Goal: Task Accomplishment & Management: Manage account settings

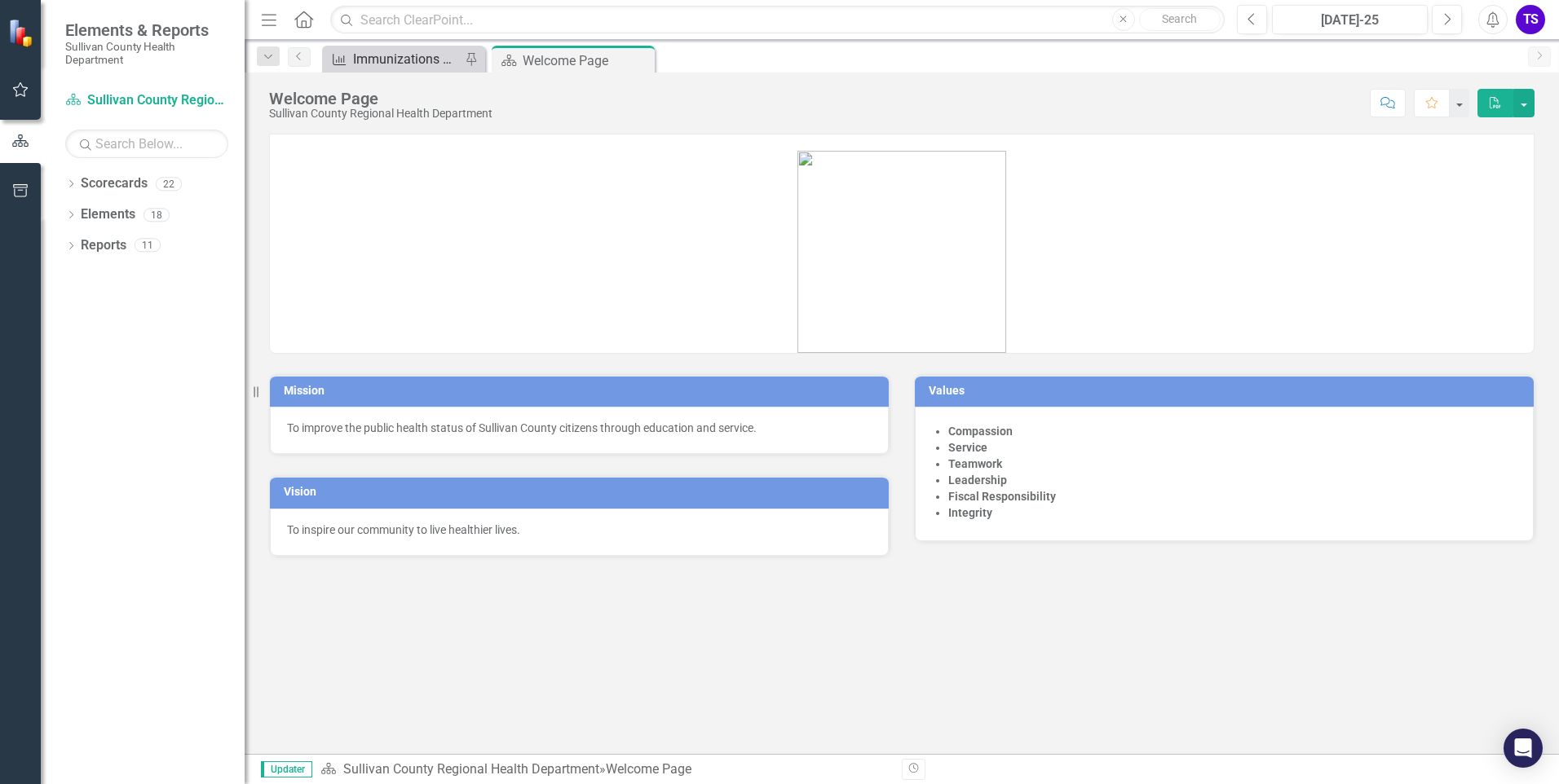
click at [406, 62] on div "Immunizations Administered by Stock - Kingsport" at bounding box center [406, 59] width 108 height 20
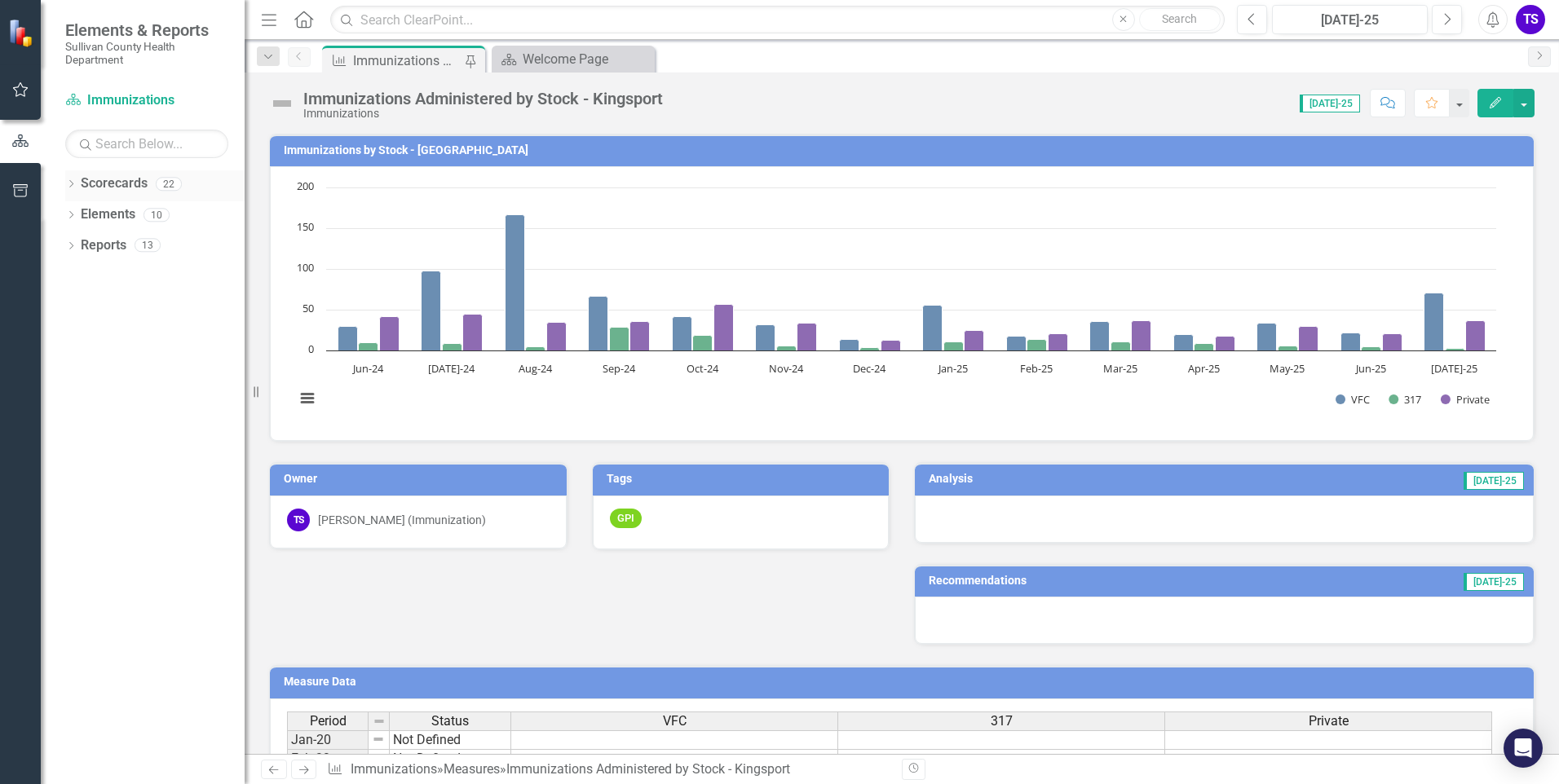
click at [65, 188] on icon "Dropdown" at bounding box center [70, 185] width 11 height 9
click at [49, 188] on icon "Dropdown" at bounding box center [45, 183] width 9 height 11
click at [64, 219] on div "Dropdown Scorecards 22 Dropdown Sullivan County Regional Health Department CHAN…" at bounding box center [142, 477] width 204 height 614
click at [67, 217] on icon "Dropdown" at bounding box center [70, 217] width 11 height 9
click at [61, 280] on icon "Dropdown" at bounding box center [54, 278] width 11 height 9
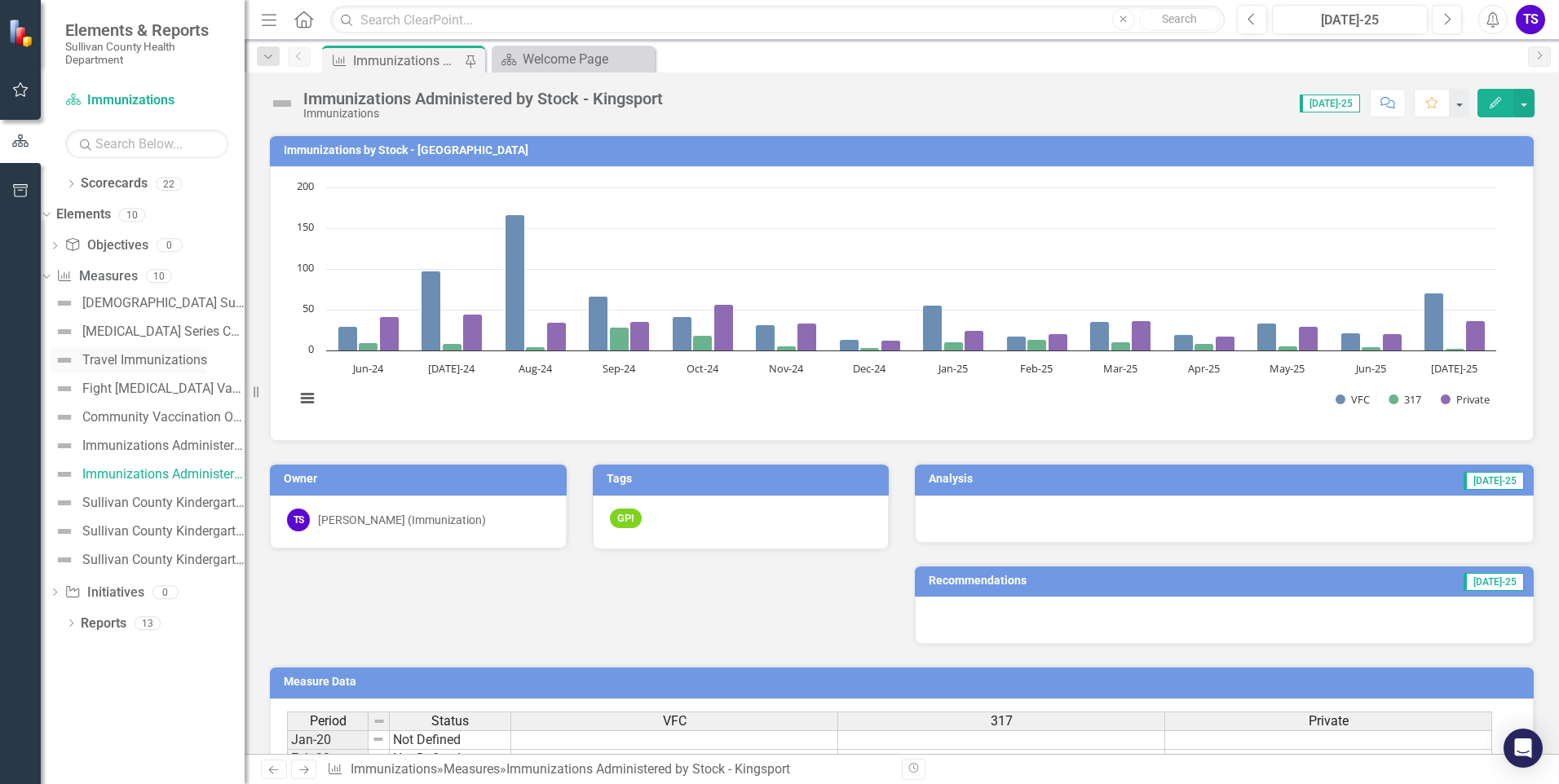
click at [176, 358] on div "Travel Immunizations" at bounding box center [145, 360] width 125 height 15
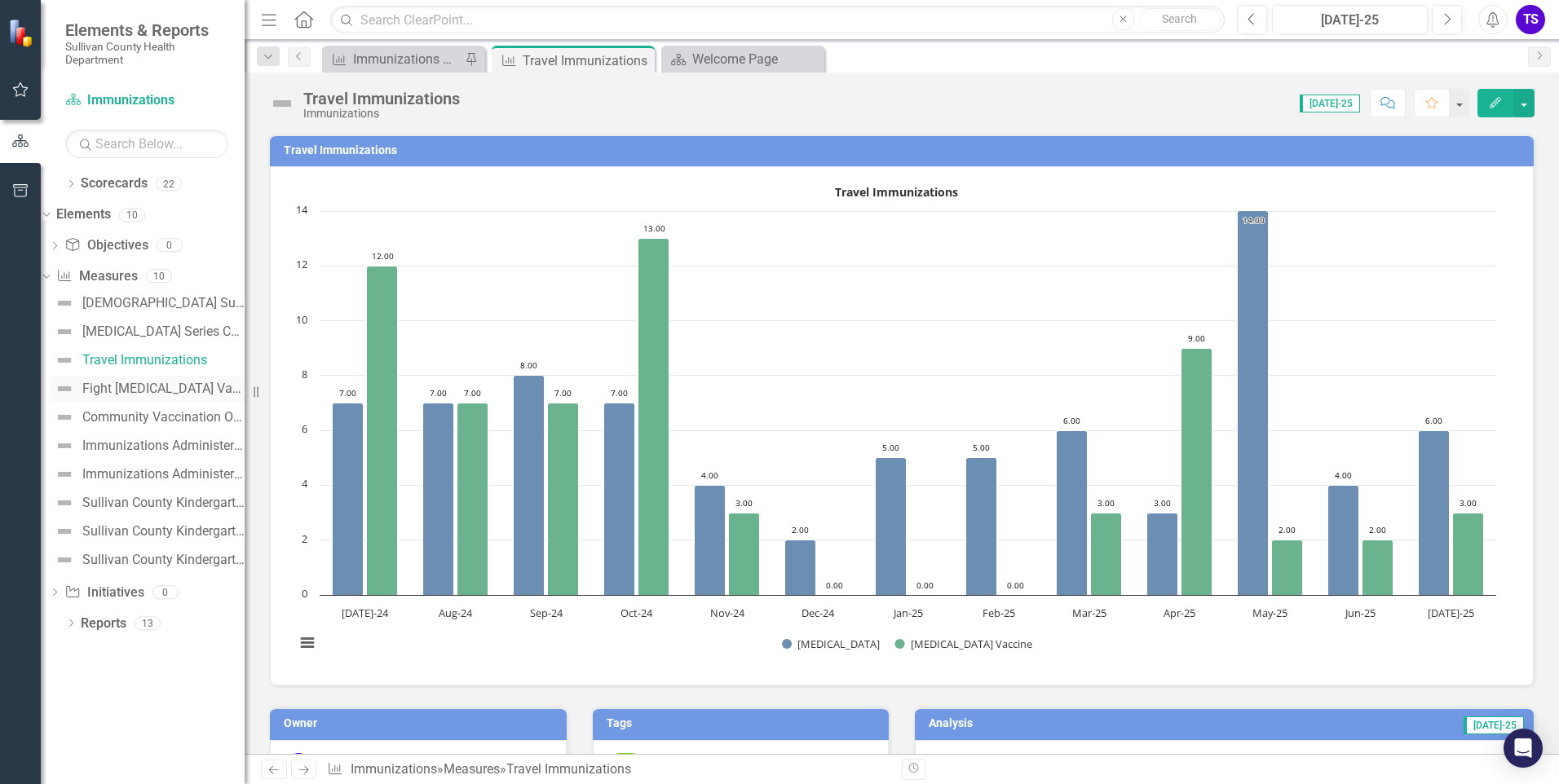
click at [154, 388] on div "Fight [MEDICAL_DATA] Vaccination Rates Per Year" at bounding box center [163, 388] width 162 height 15
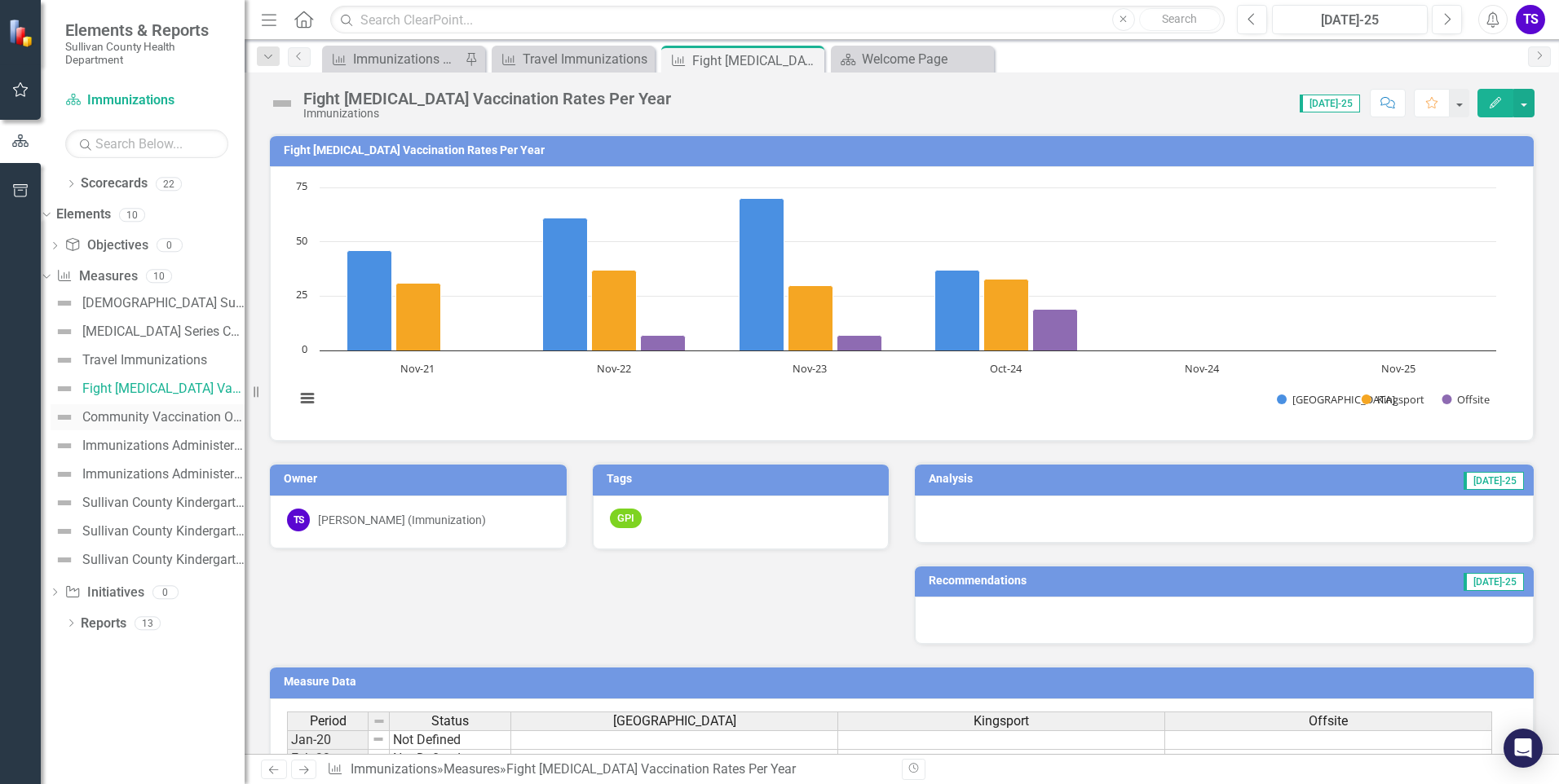
click at [75, 418] on img at bounding box center [64, 417] width 19 height 19
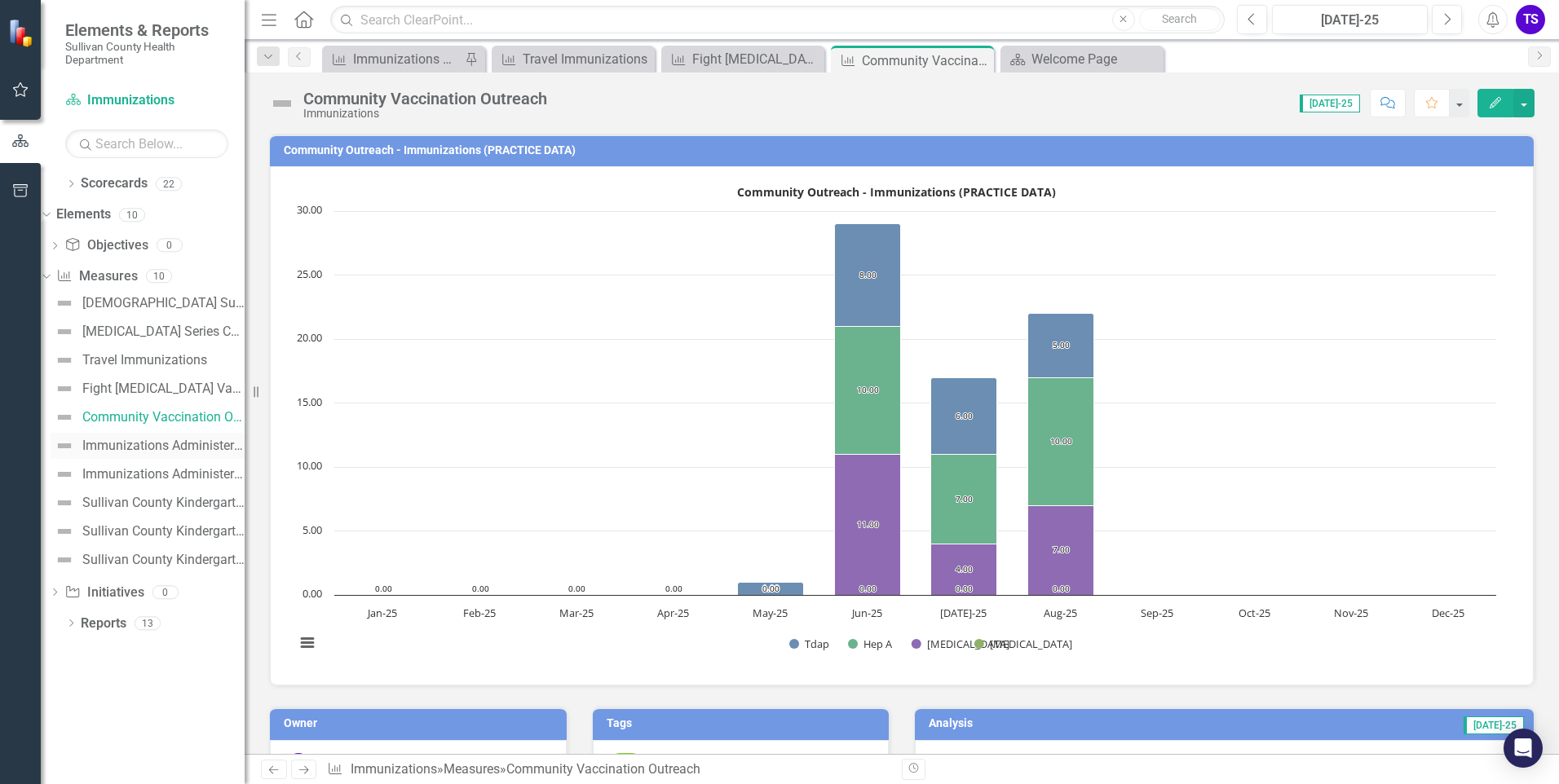
click at [147, 442] on div "Immunizations Administered by [PERSON_NAME][GEOGRAPHIC_DATA]" at bounding box center [163, 445] width 162 height 15
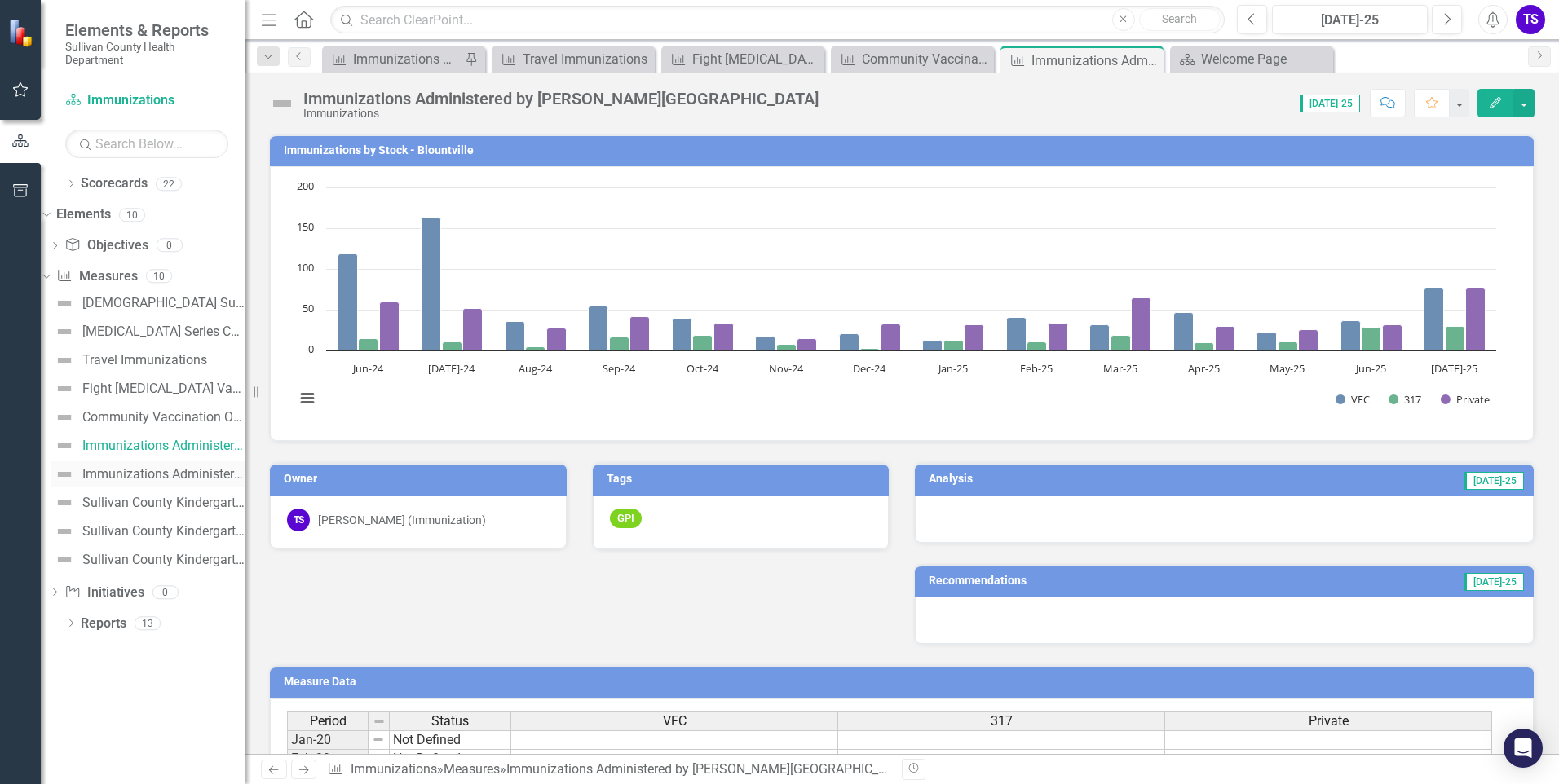
click at [148, 474] on div "Immunizations Administered by Stock - Kingsport" at bounding box center [163, 474] width 162 height 15
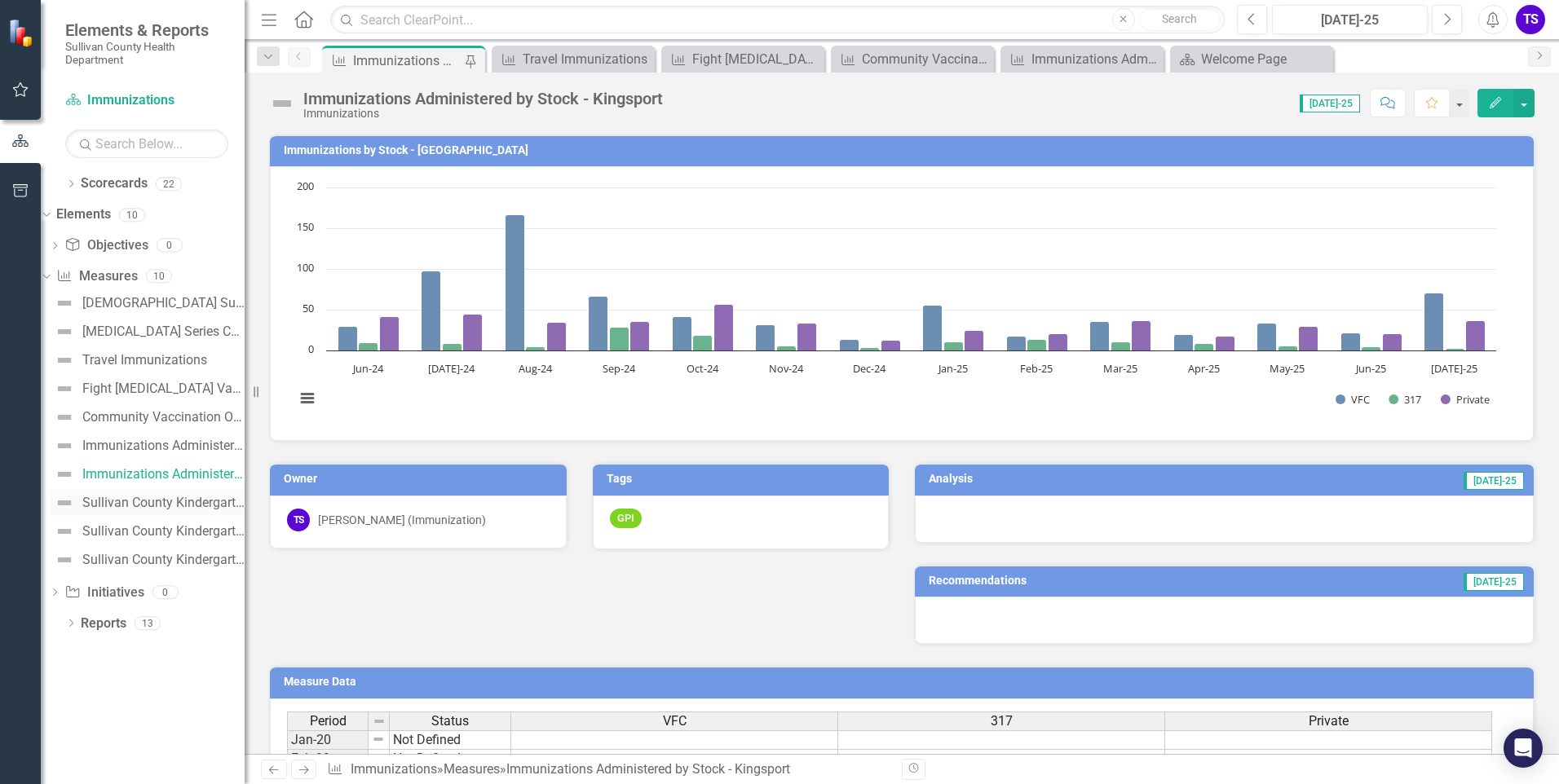
click at [152, 505] on div "Sullivan County Kindergarten Immunization Compliance per Vaccine" at bounding box center [163, 502] width 162 height 15
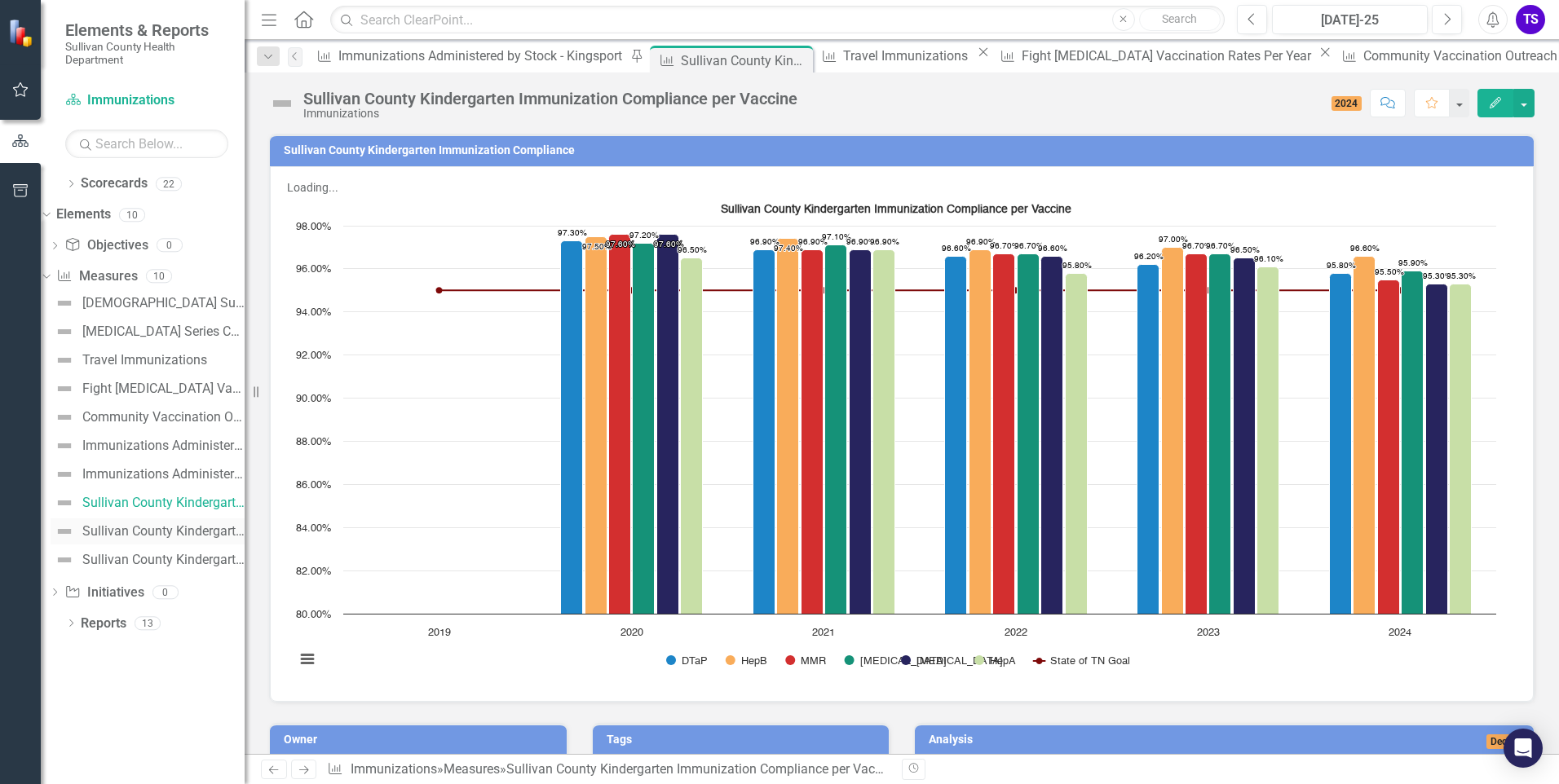
click at [157, 531] on div "Sullivan County Kindergarten Immunization Exemption Levels" at bounding box center [163, 531] width 162 height 15
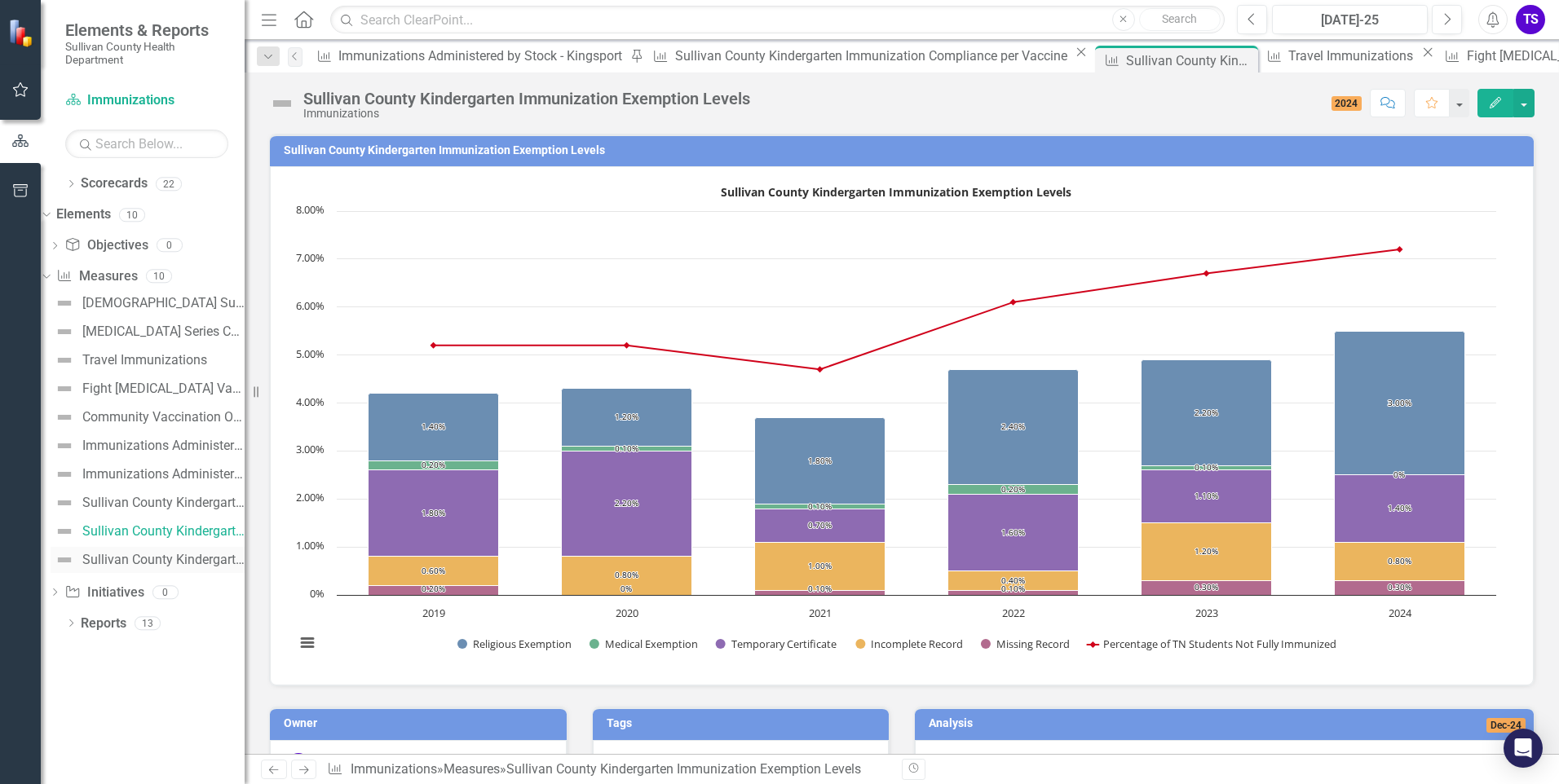
click at [175, 559] on div "Sullivan County Kindergarten Students Immunization Status" at bounding box center [163, 559] width 162 height 15
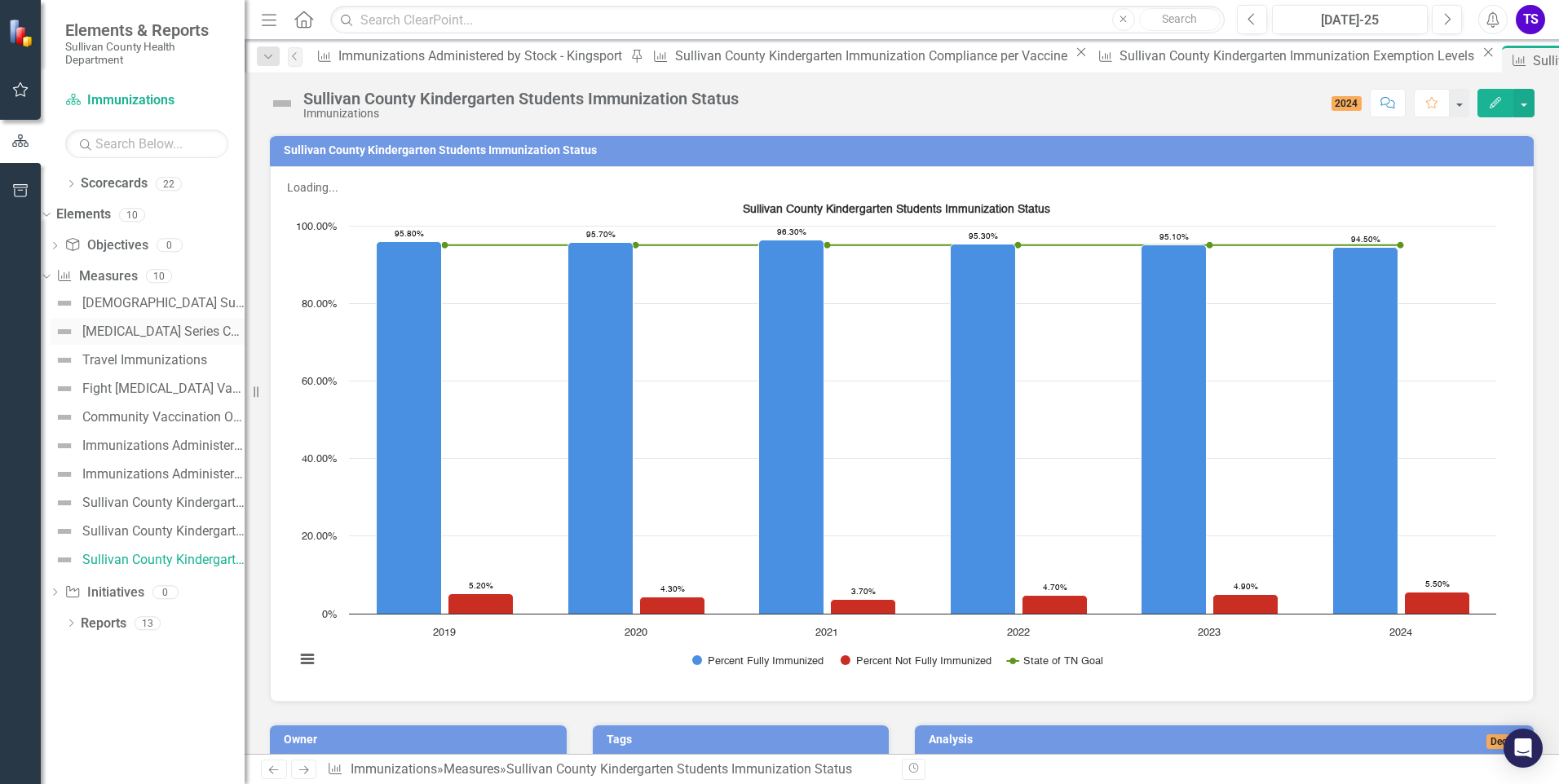
click at [142, 331] on div "[MEDICAL_DATA] Series Completion Rate" at bounding box center [163, 331] width 162 height 15
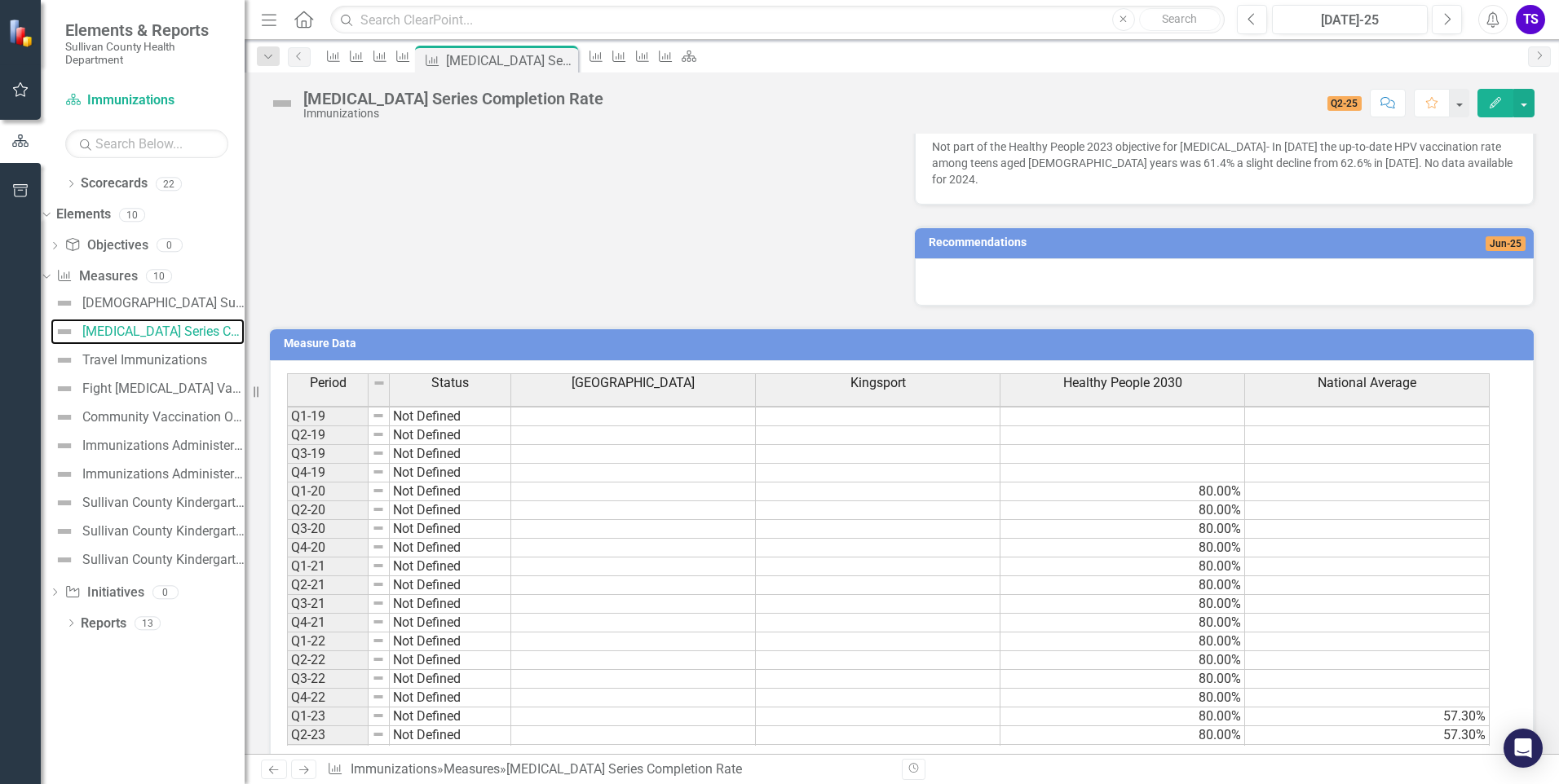
scroll to position [187, 0]
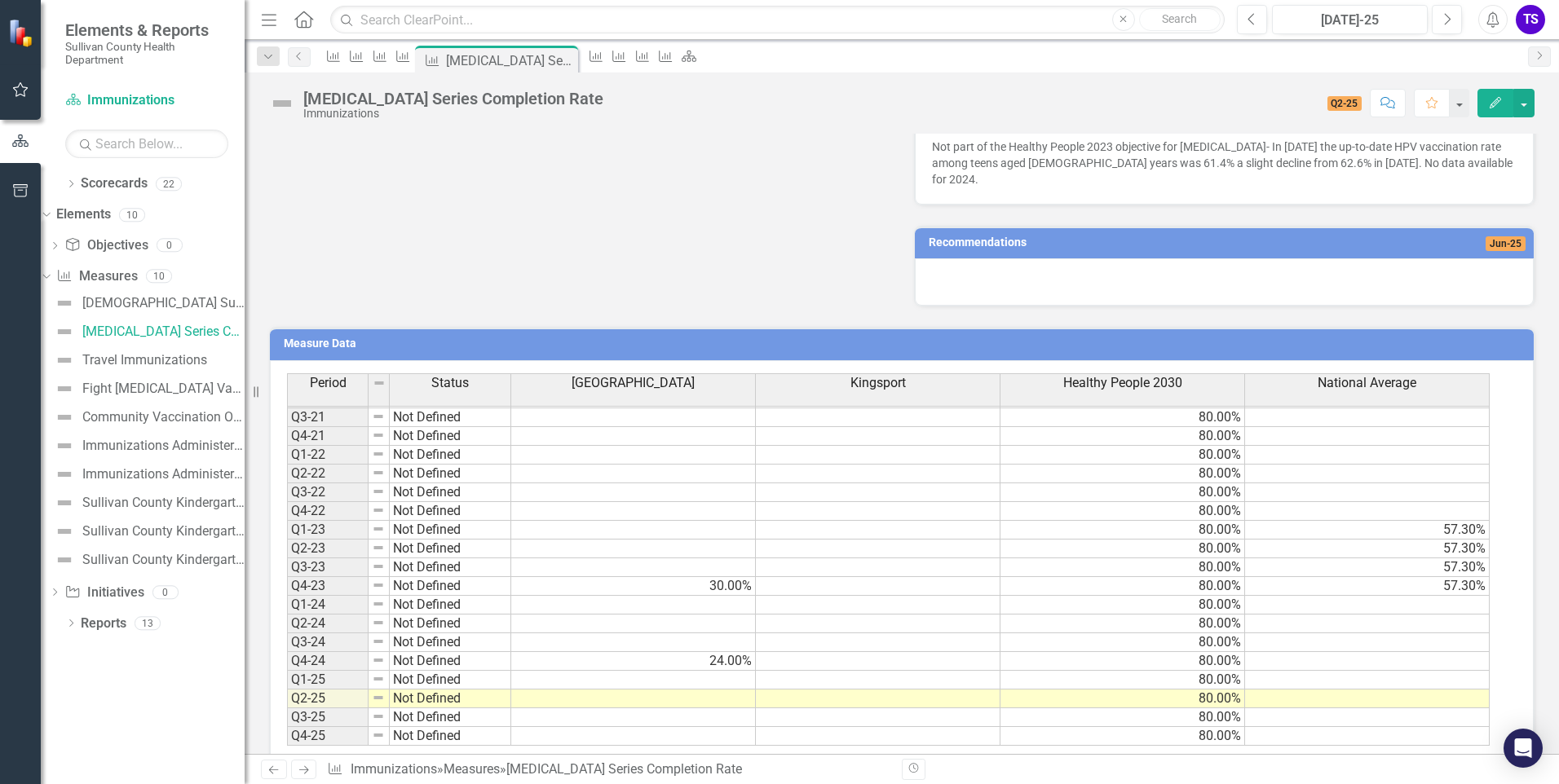
click at [704, 577] on td "30.00%" at bounding box center [633, 586] width 245 height 18
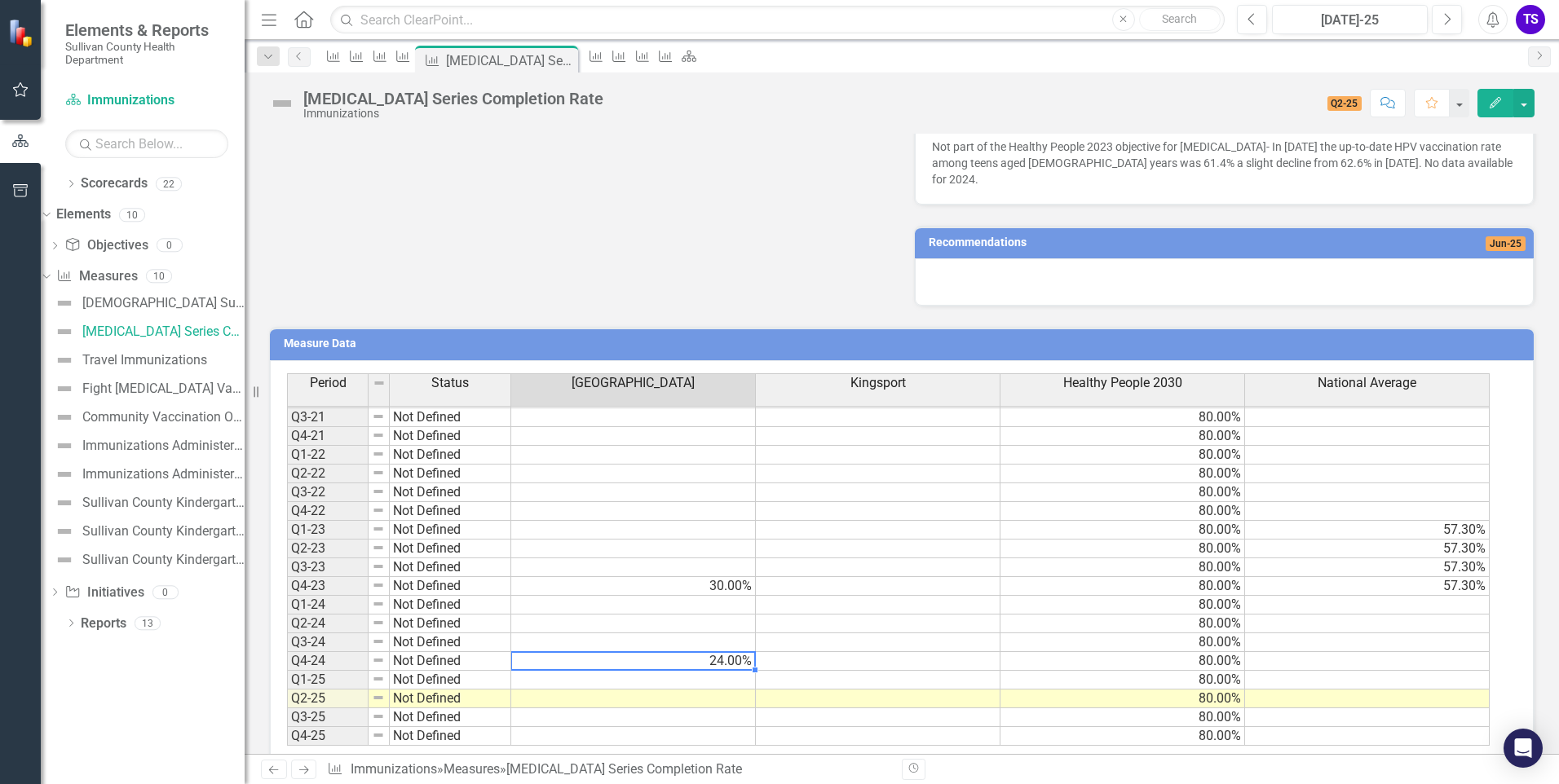
click at [672, 652] on td "24.00%" at bounding box center [633, 660] width 245 height 18
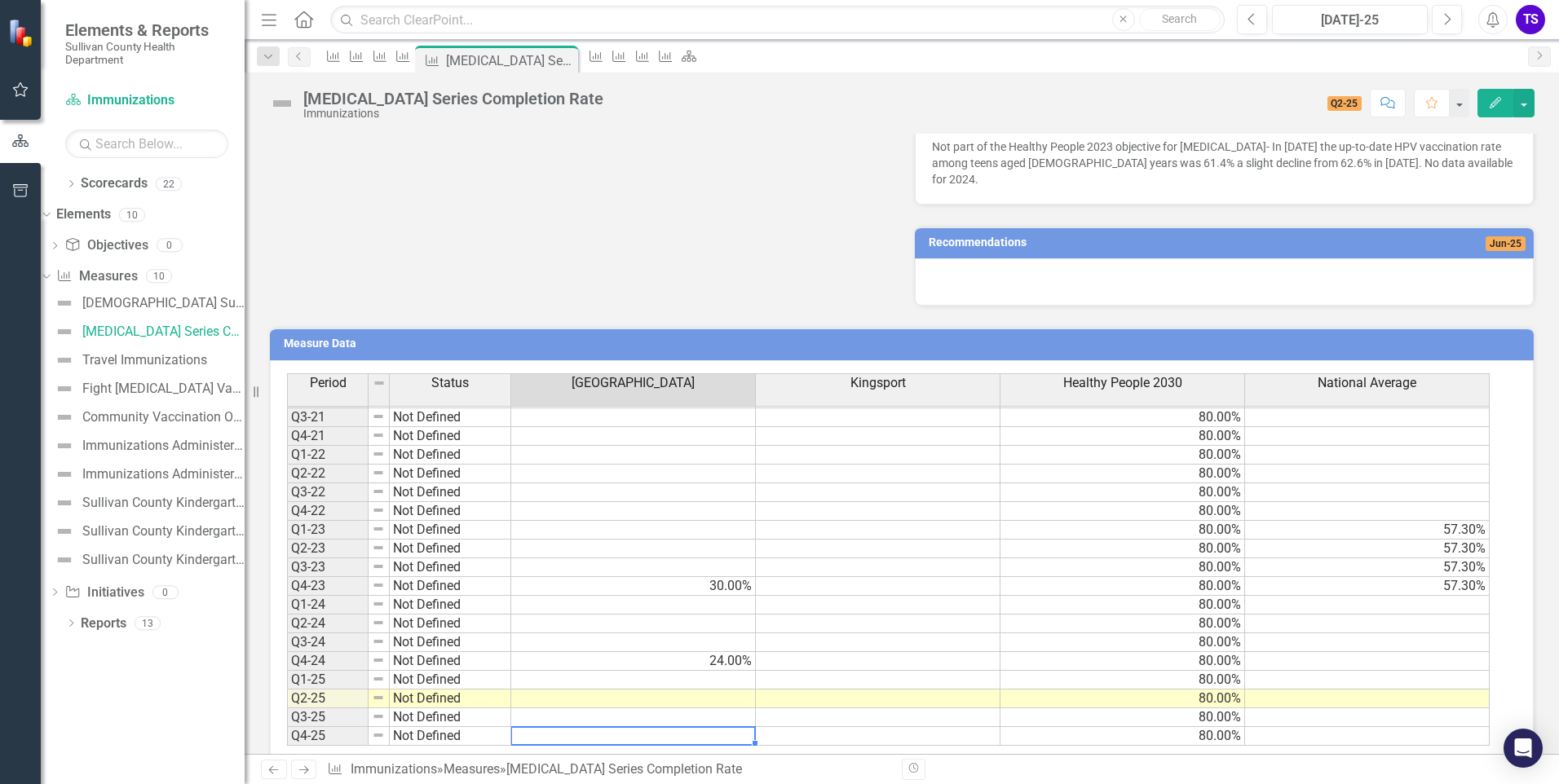
click at [648, 727] on td at bounding box center [633, 736] width 245 height 18
click at [655, 577] on td "30.00%" at bounding box center [633, 586] width 245 height 18
click at [651, 652] on td "24.00%" at bounding box center [633, 660] width 245 height 18
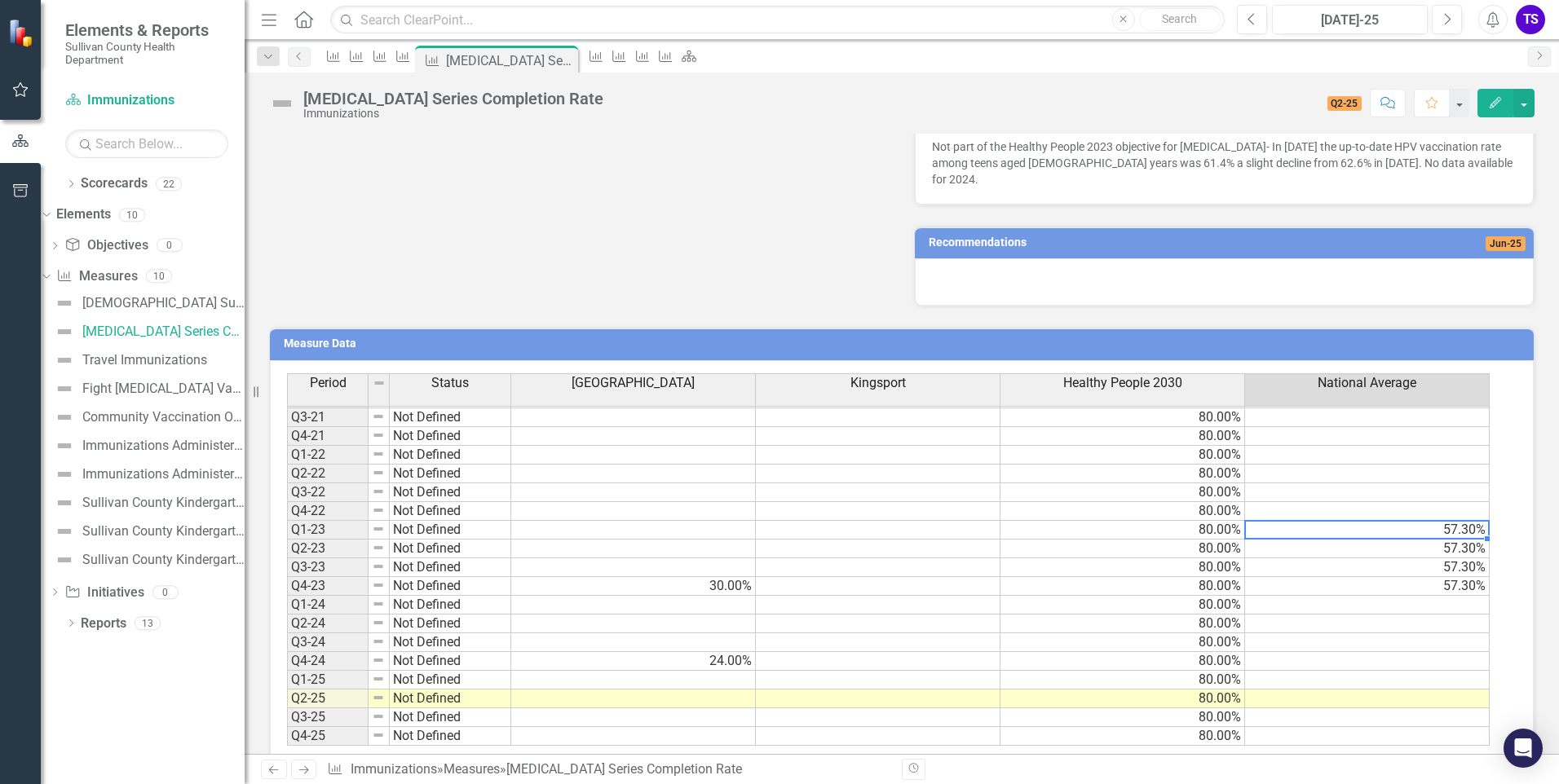
click at [1312, 521] on td "57.30%" at bounding box center [1367, 530] width 245 height 18
click at [309, 521] on td "Q1-23" at bounding box center [327, 530] width 82 height 18
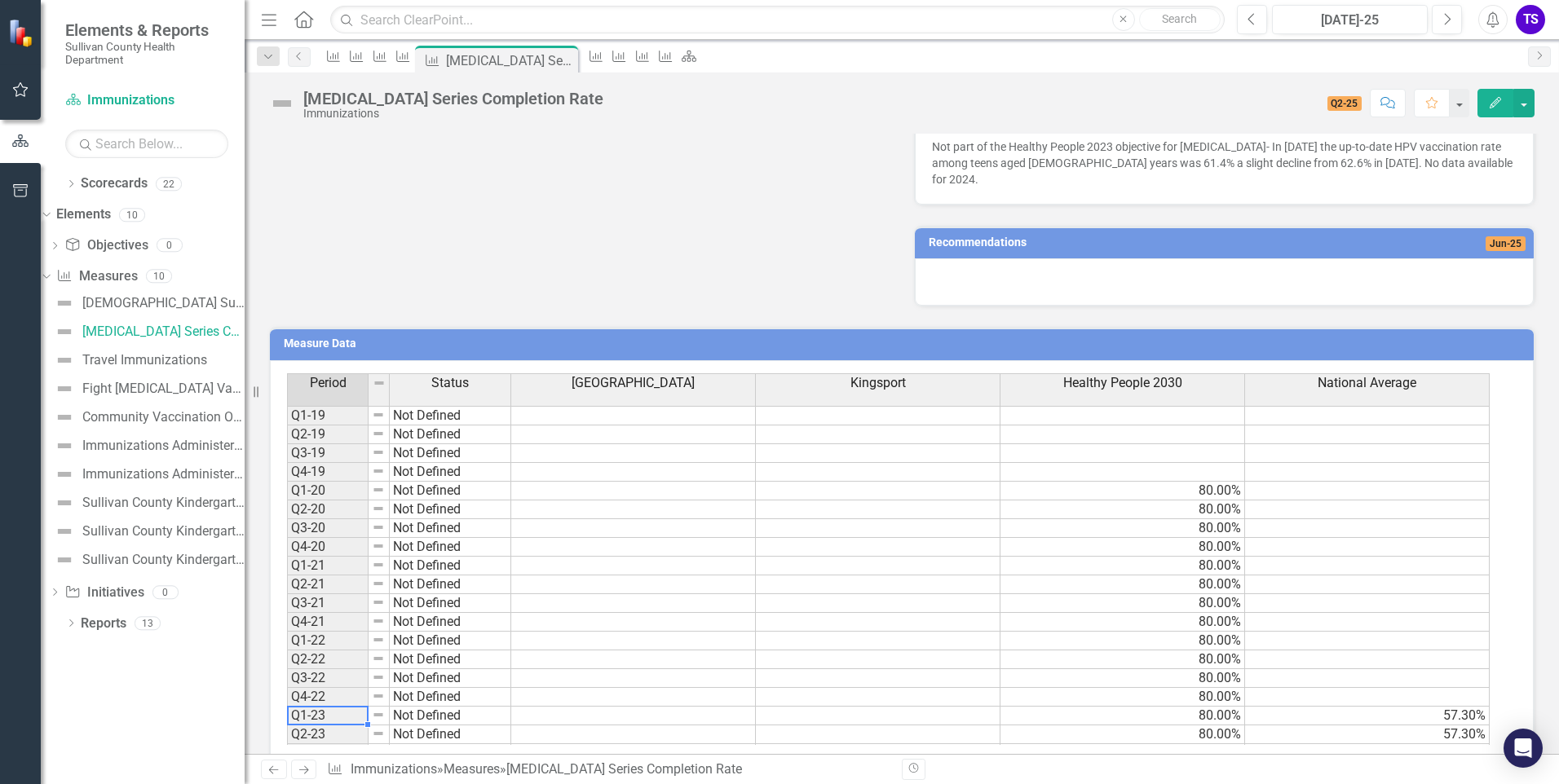
scroll to position [465, 0]
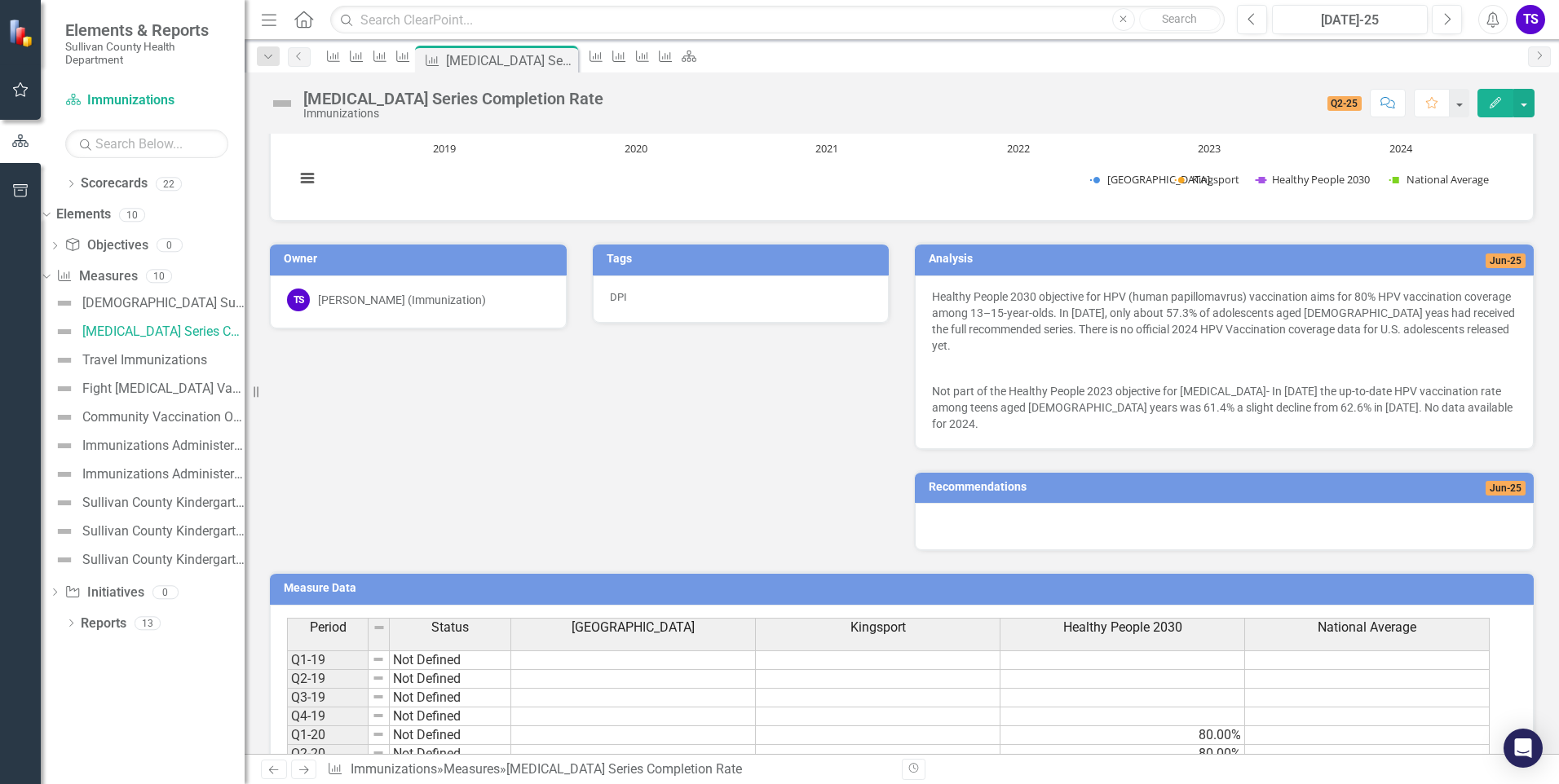
click at [1497, 106] on icon "Edit" at bounding box center [1495, 103] width 15 height 11
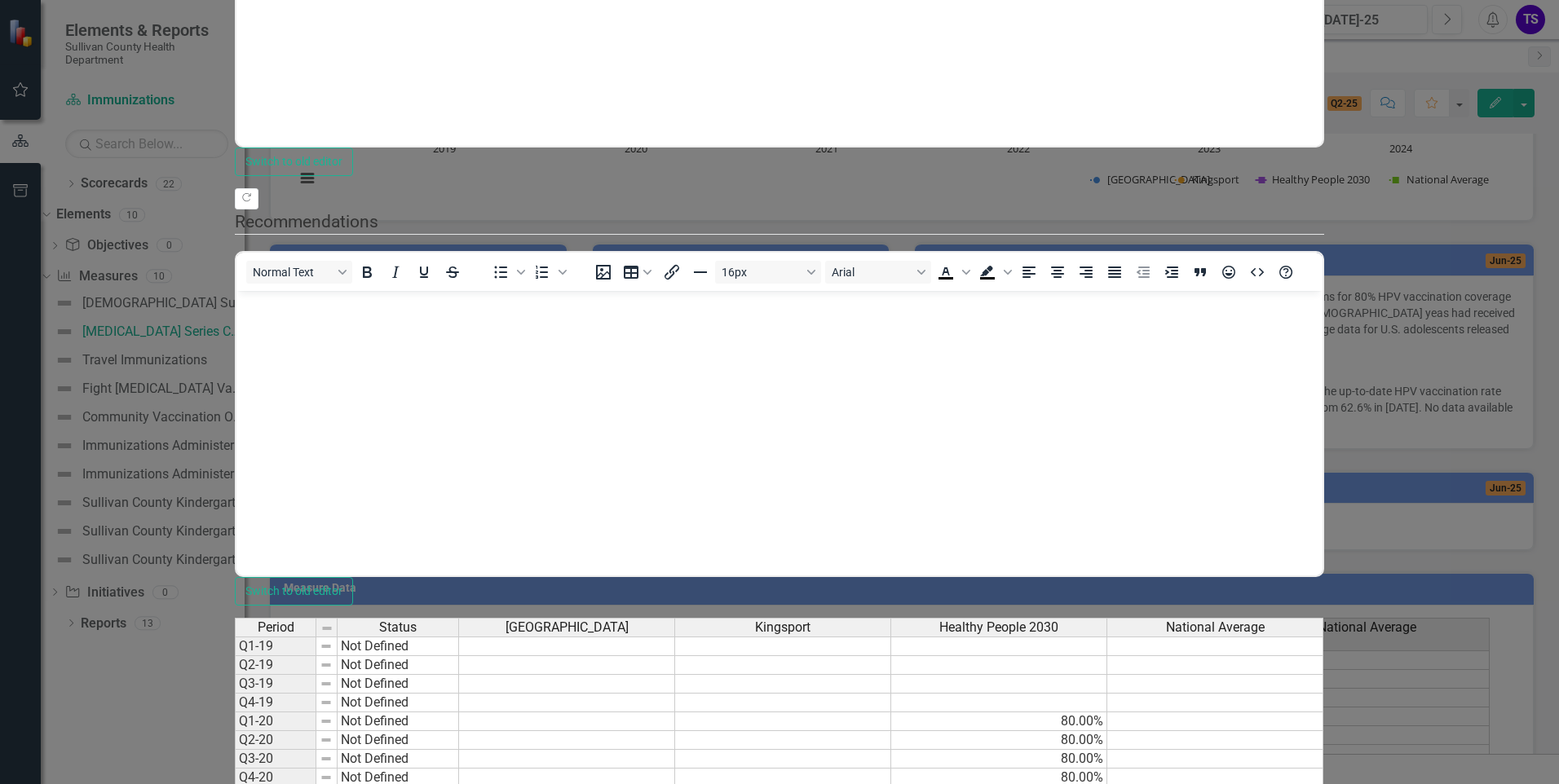
scroll to position [0, 0]
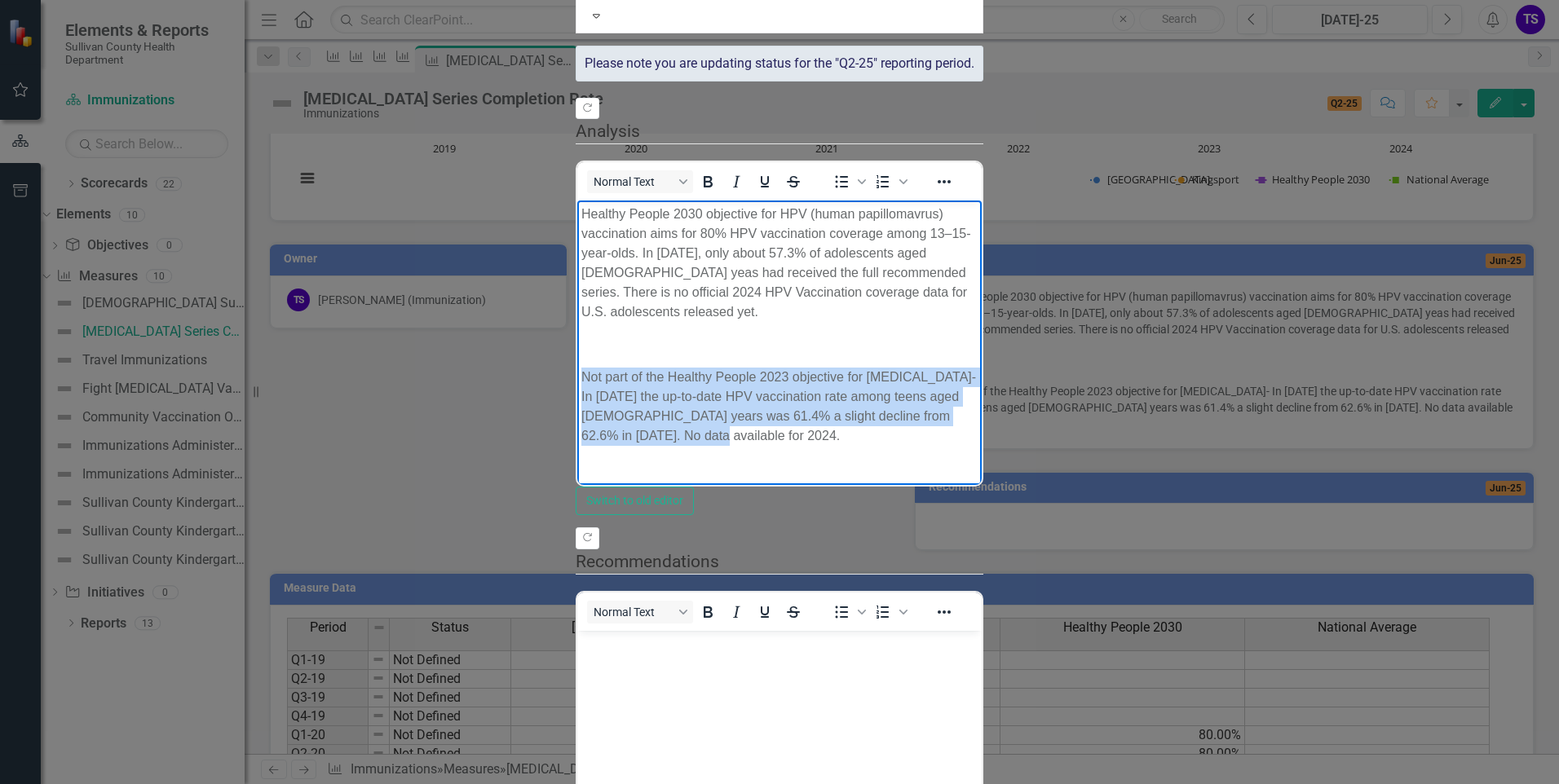
drag, startPoint x: 719, startPoint y: 318, endPoint x: 571, endPoint y: 294, distance: 149.9
click at [577, 294] on html "Healthy People 2030 objective for HPV (human papillomavrus) vaccination aims fo…" at bounding box center [779, 331] width 404 height 262
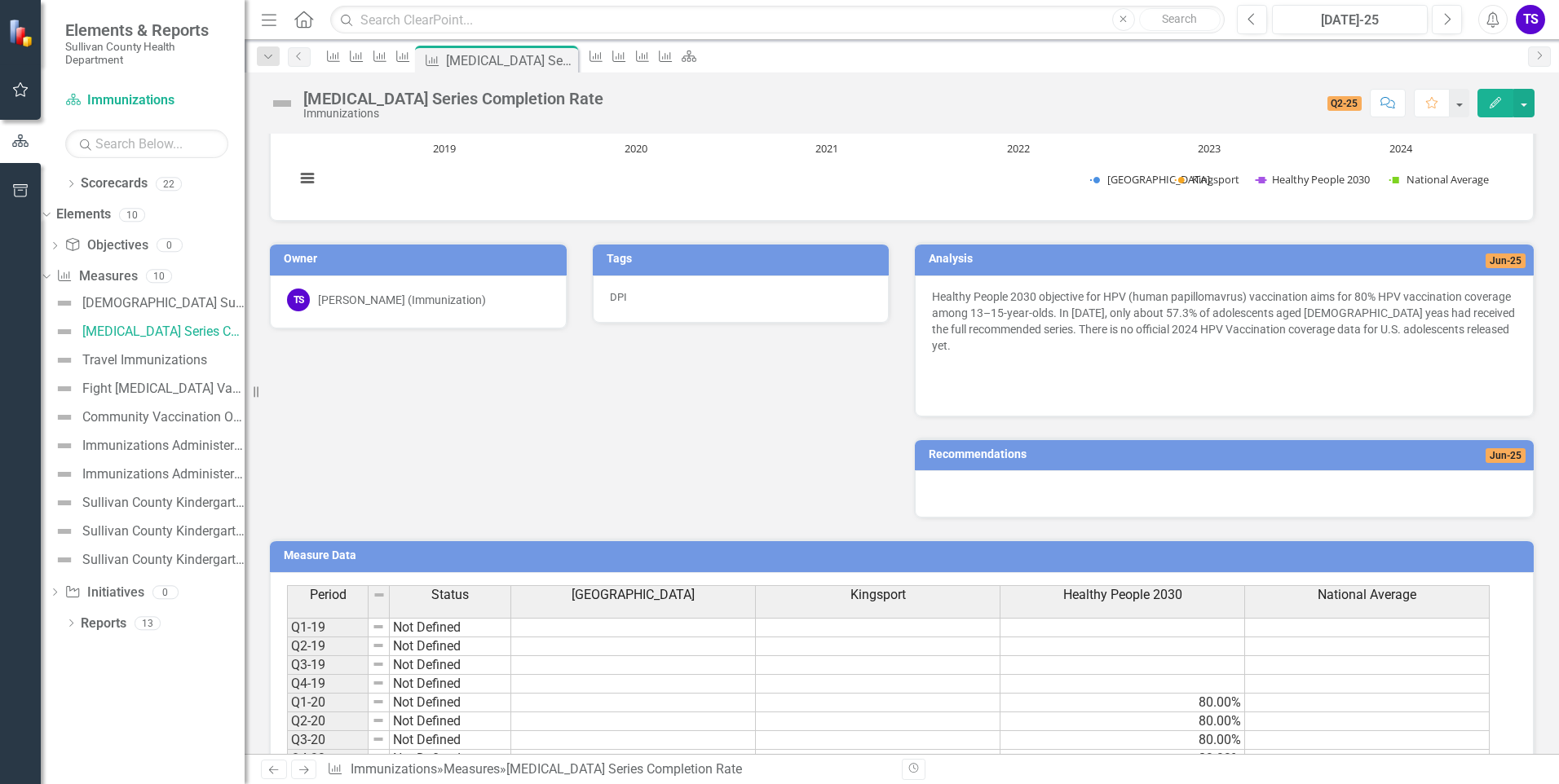
click at [1293, 712] on td at bounding box center [1367, 721] width 245 height 18
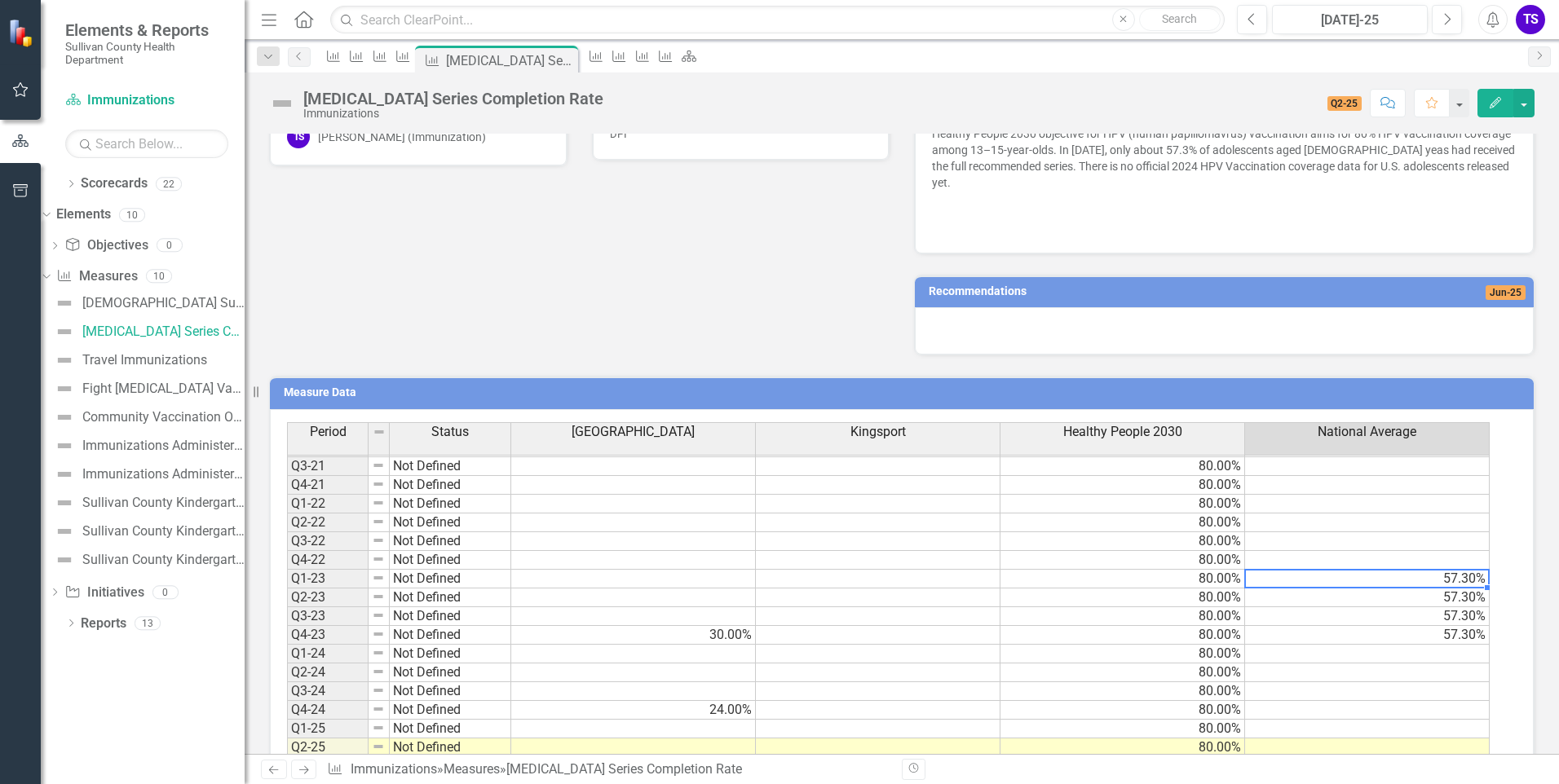
click at [1317, 570] on td "57.30%" at bounding box center [1367, 579] width 245 height 18
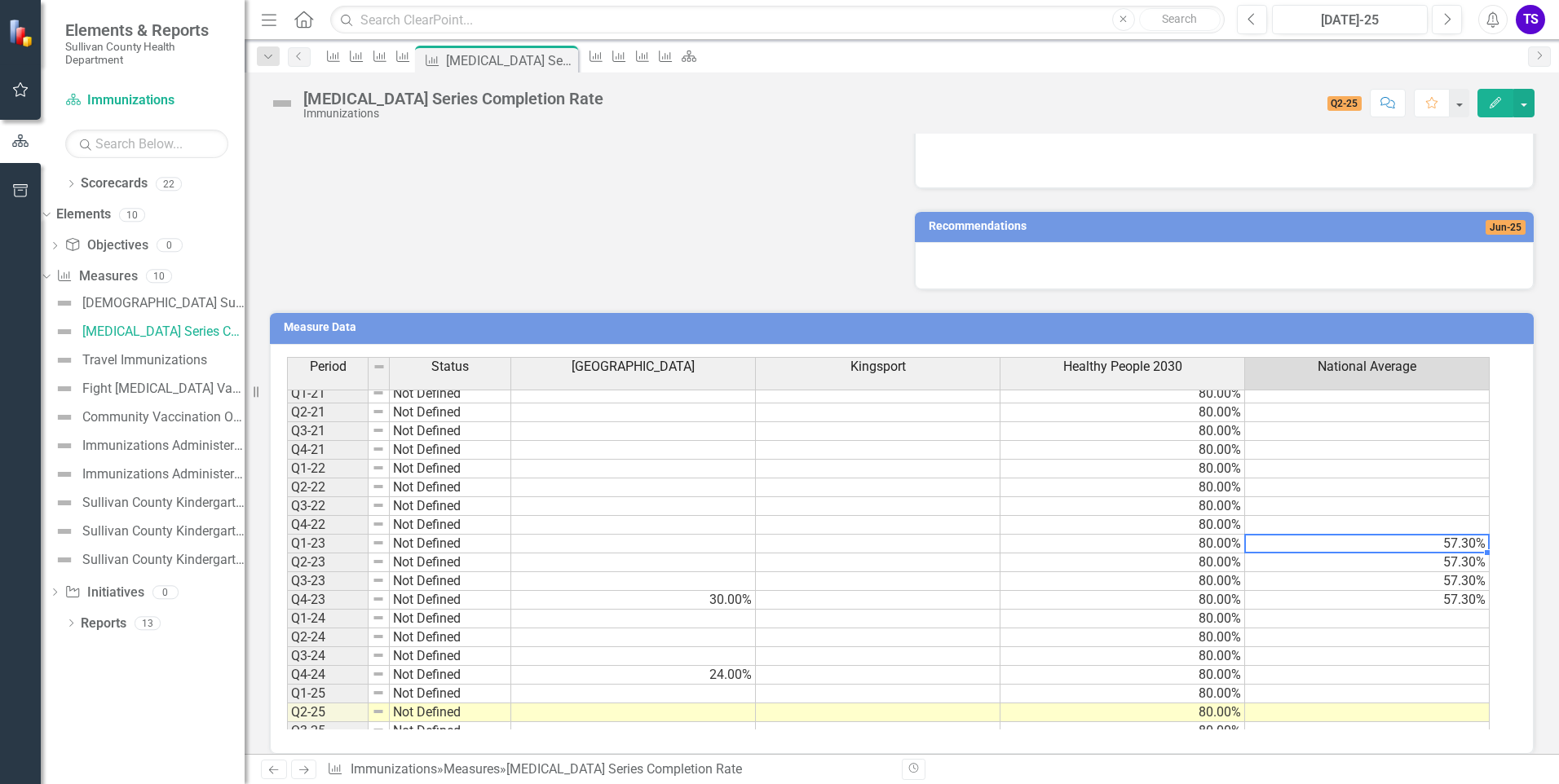
scroll to position [187, 0]
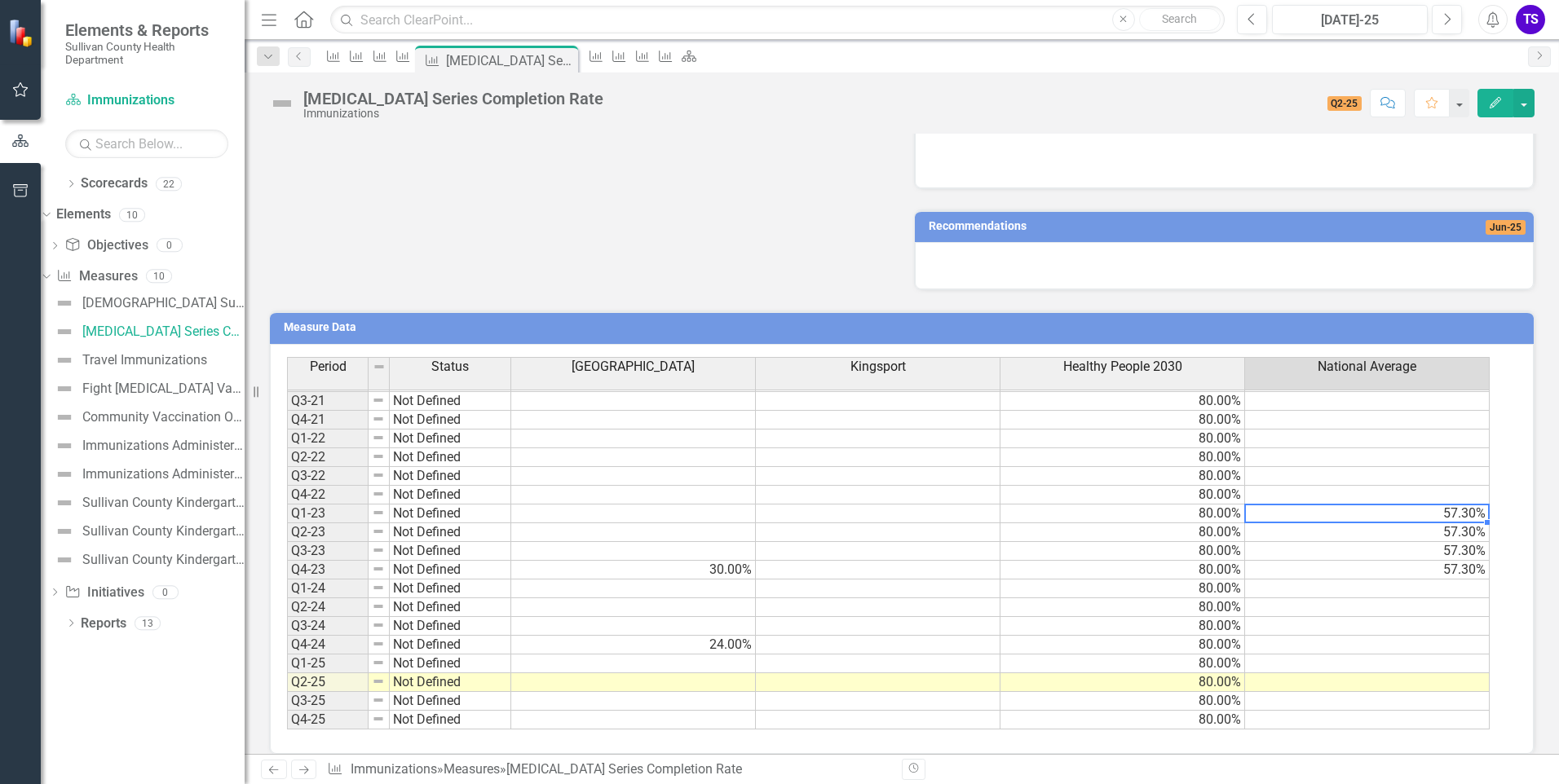
click at [1498, 97] on icon "Edit" at bounding box center [1495, 103] width 15 height 11
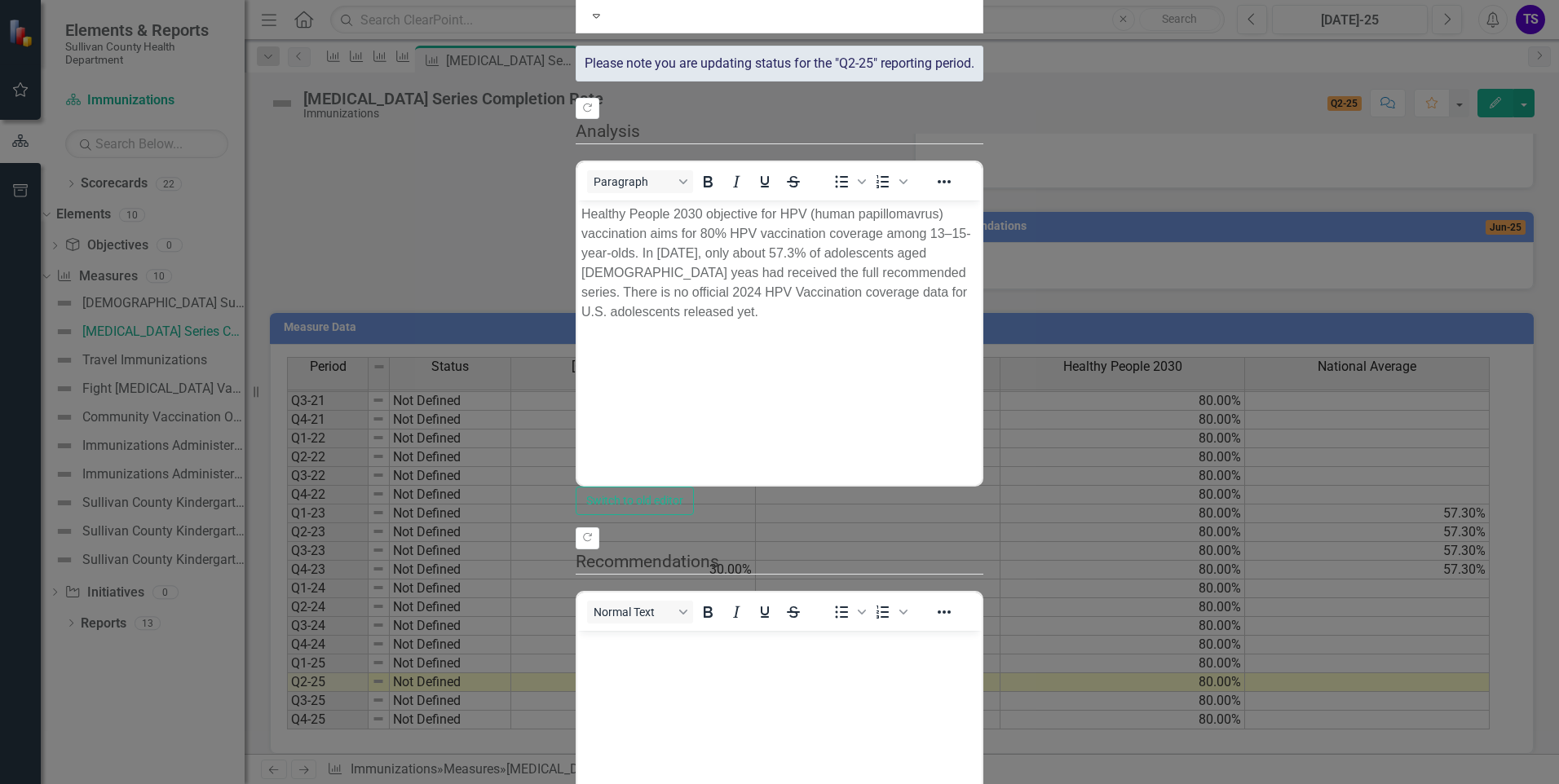
scroll to position [0, 0]
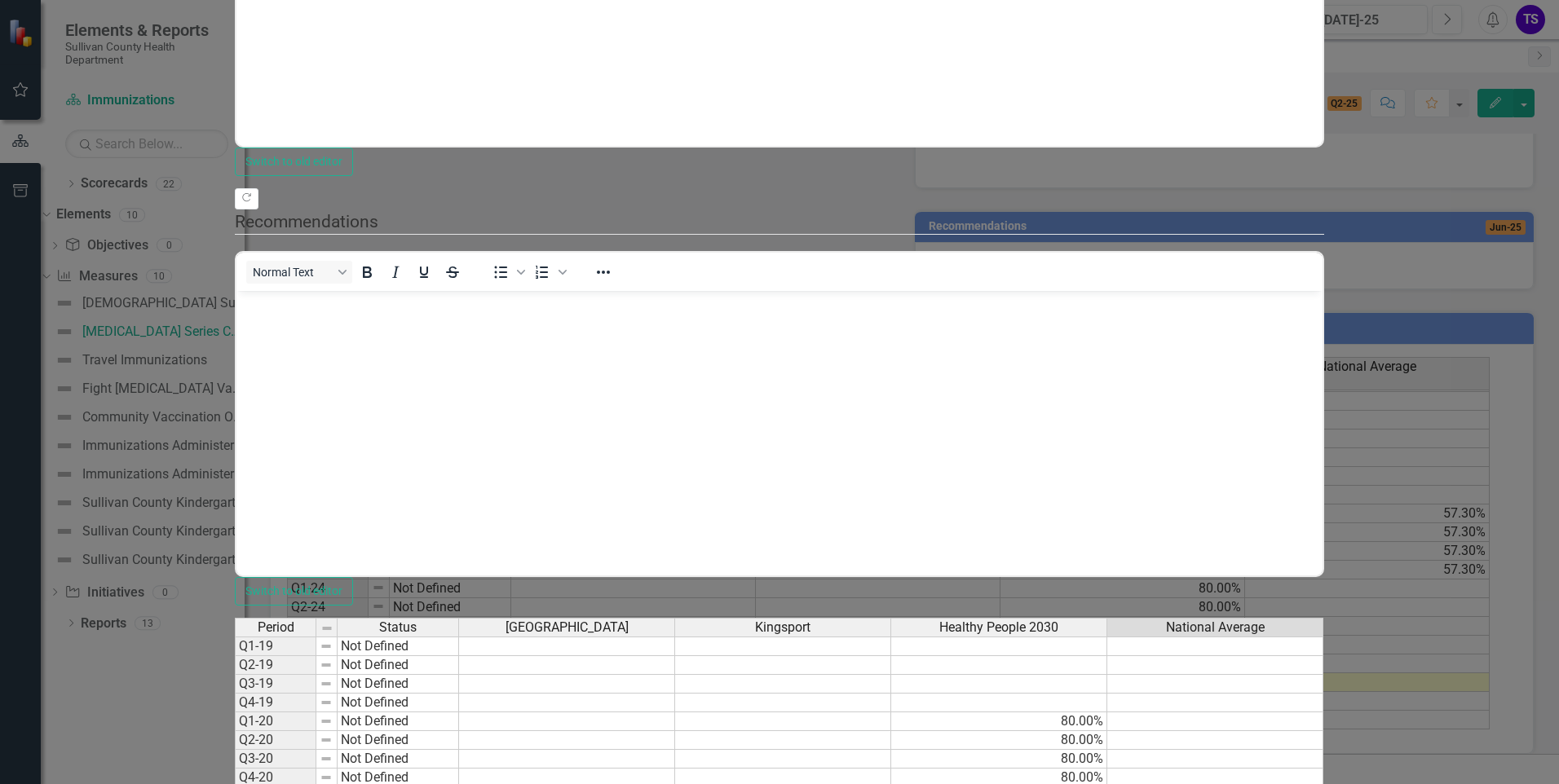
type textarea "60"
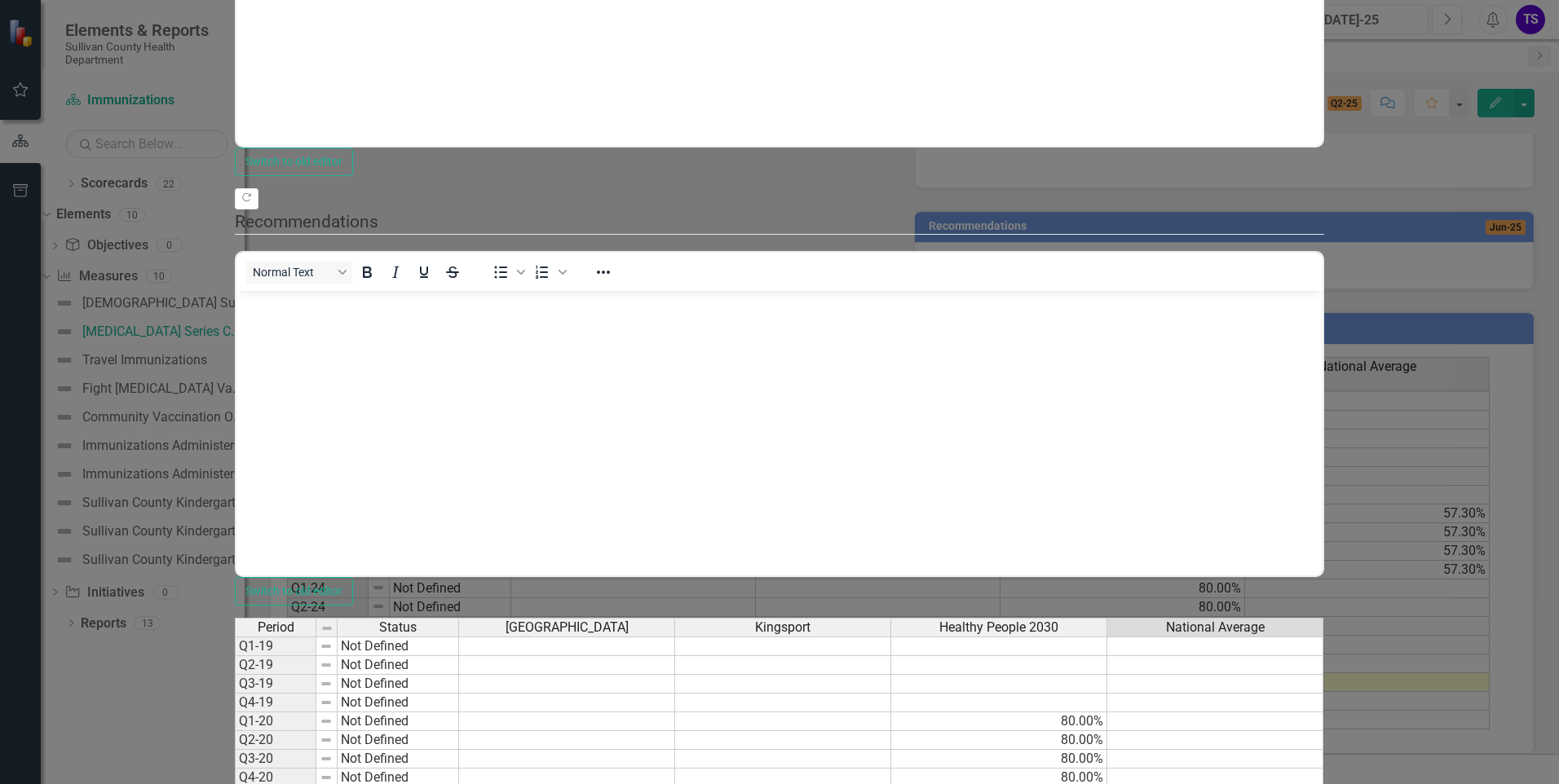
type textarea "57.3"
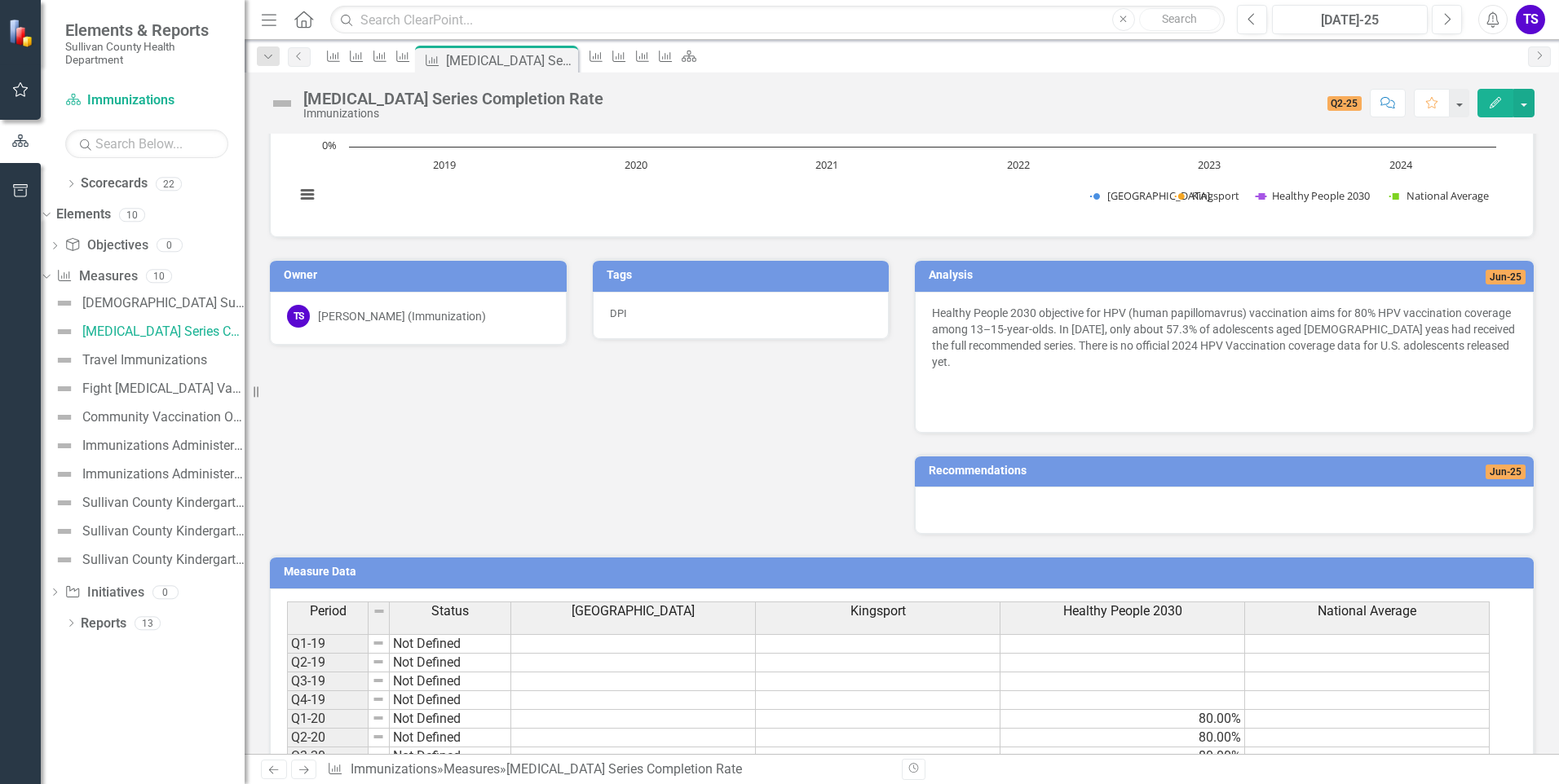
scroll to position [122, 0]
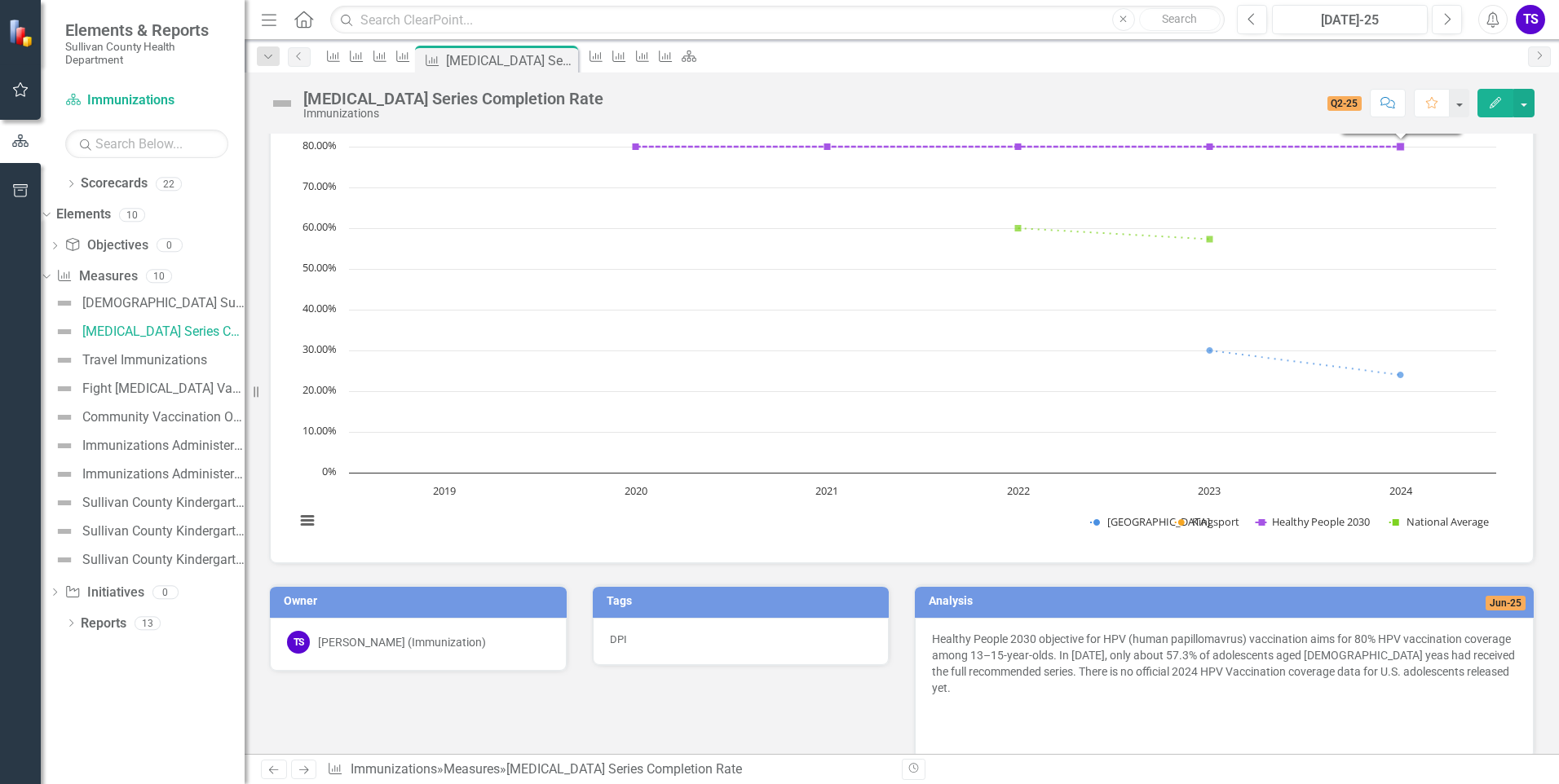
click at [1490, 99] on icon "Edit" at bounding box center [1495, 103] width 15 height 11
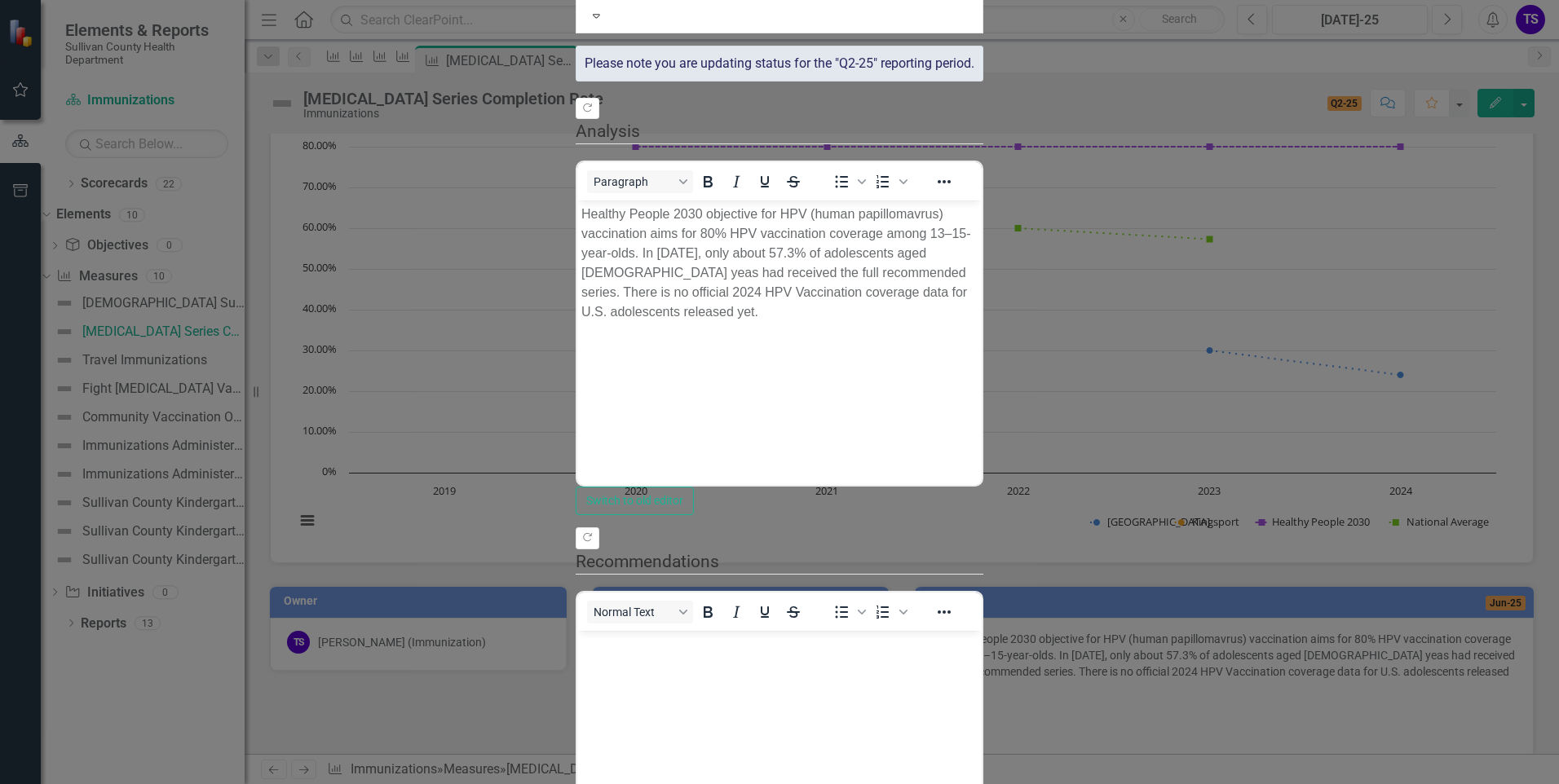
scroll to position [0, 0]
click at [982, 253] on body "Healthy People 2030 objective for HPV (human papillomavrus) vaccination aims fo…" at bounding box center [779, 323] width 404 height 245
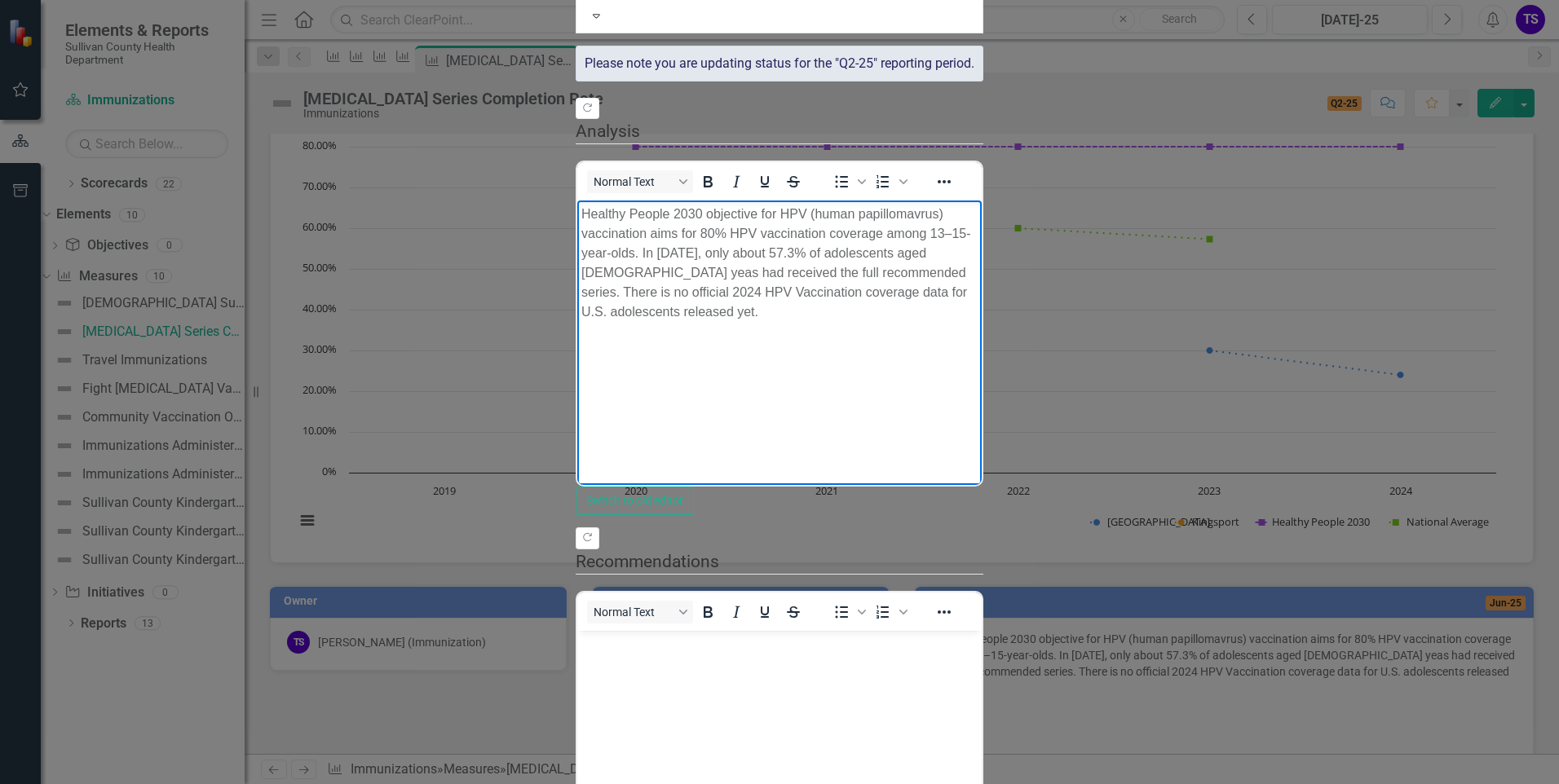
click at [977, 232] on p "Healthy People 2030 objective for HPV (human papillomavrus) vaccination aims fo…" at bounding box center [780, 263] width 397 height 118
click at [686, 259] on p "Healthy People 2030 objective for HPV (human papillomavrus) vaccination aims fo…" at bounding box center [780, 263] width 397 height 118
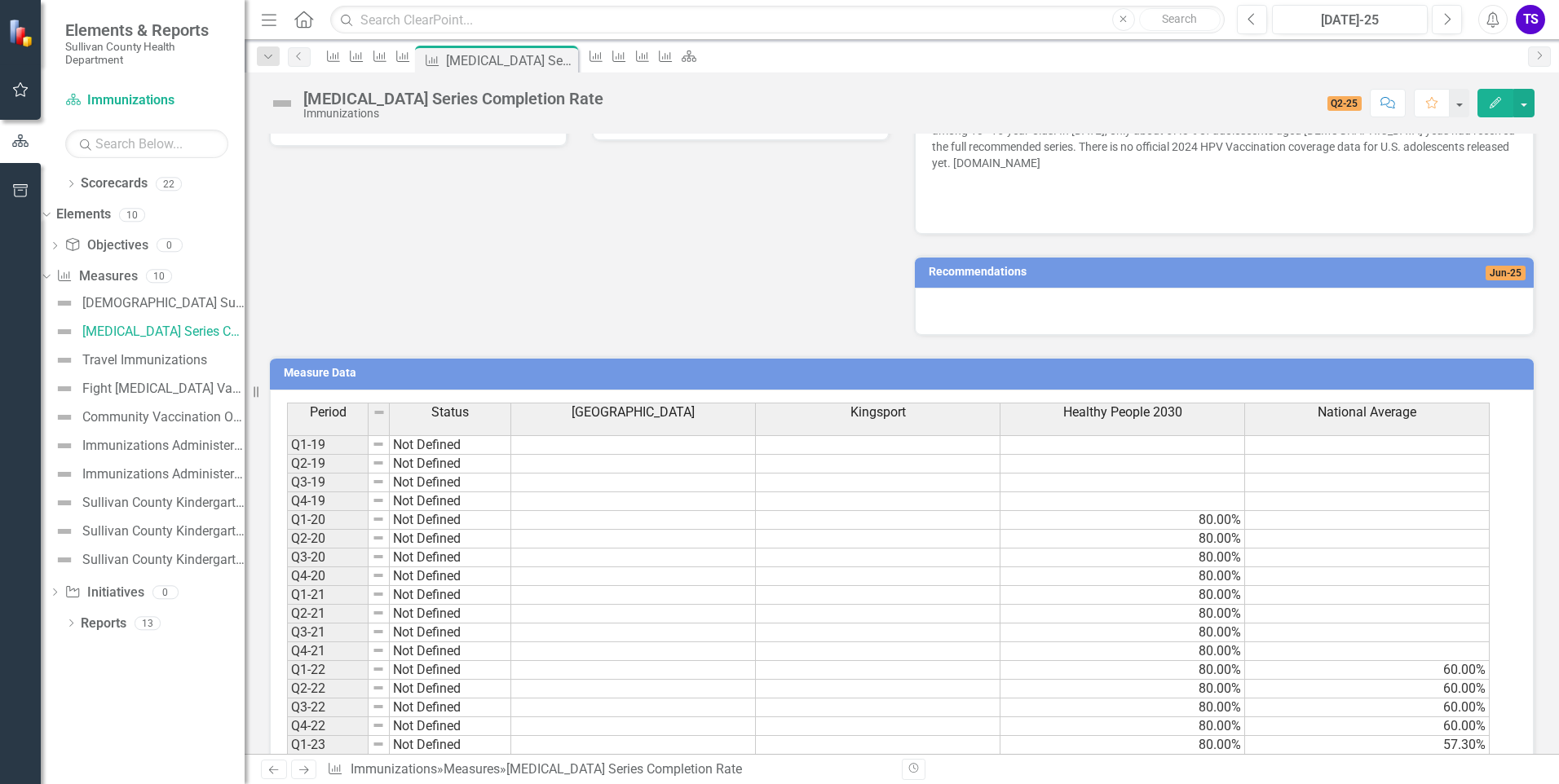
scroll to position [709, 0]
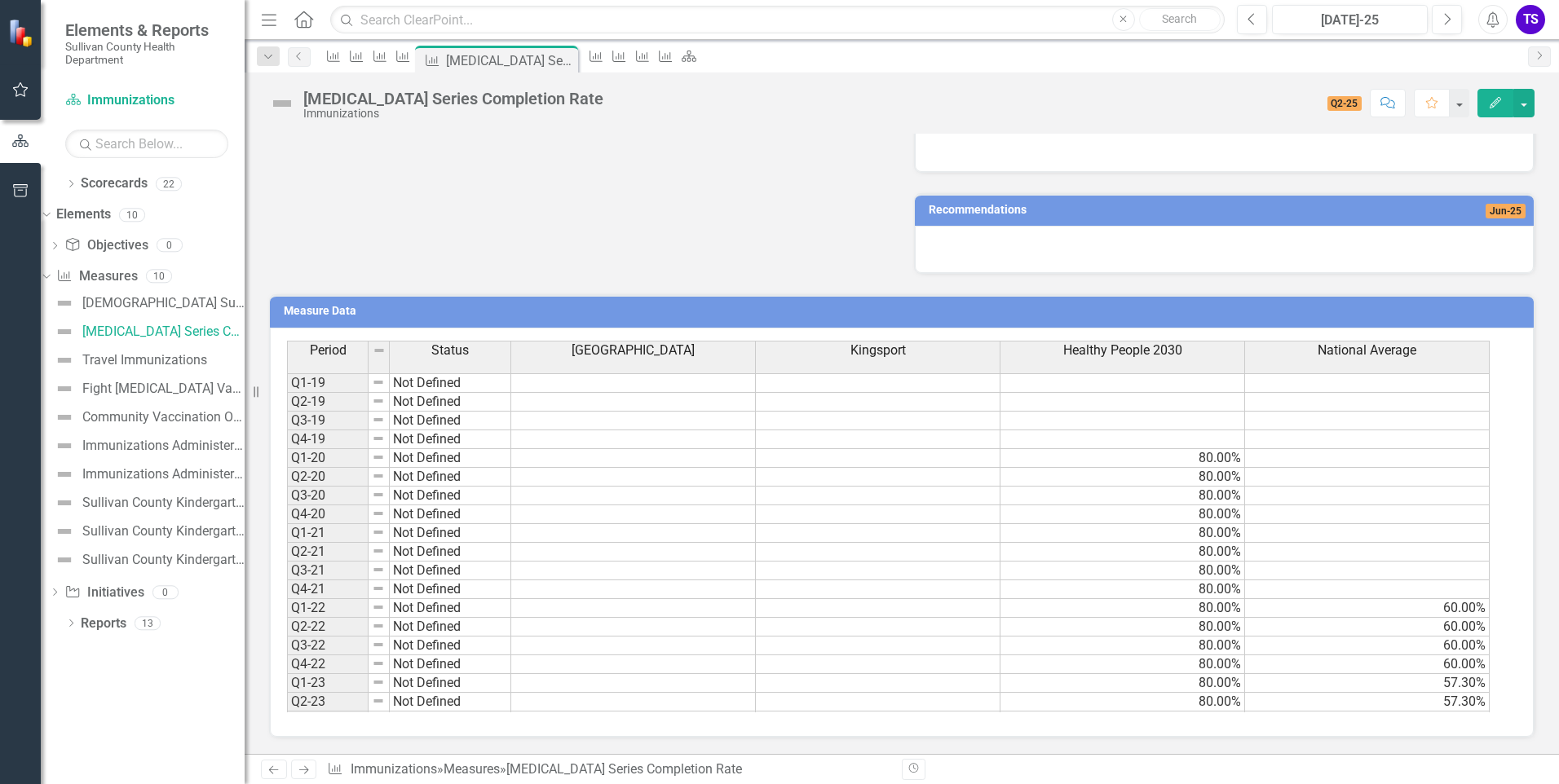
click at [287, 541] on div "Period Status Blountville Kingsport Healthy People 2030 National Average Q1-19 …" at bounding box center [287, 609] width 0 height 539
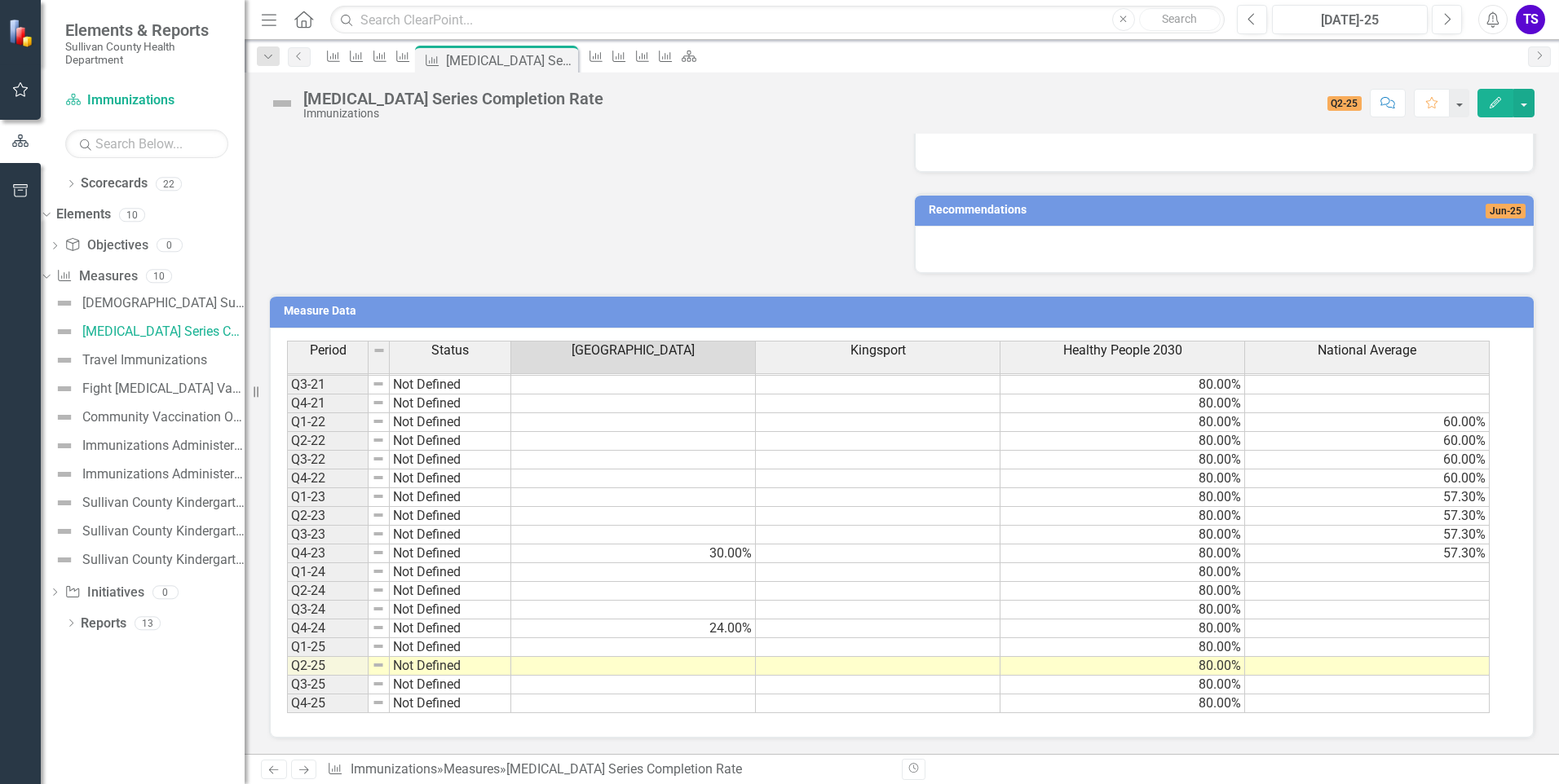
click at [536, 551] on td "30.00%" at bounding box center [633, 553] width 245 height 18
click at [549, 485] on td at bounding box center [633, 478] width 245 height 18
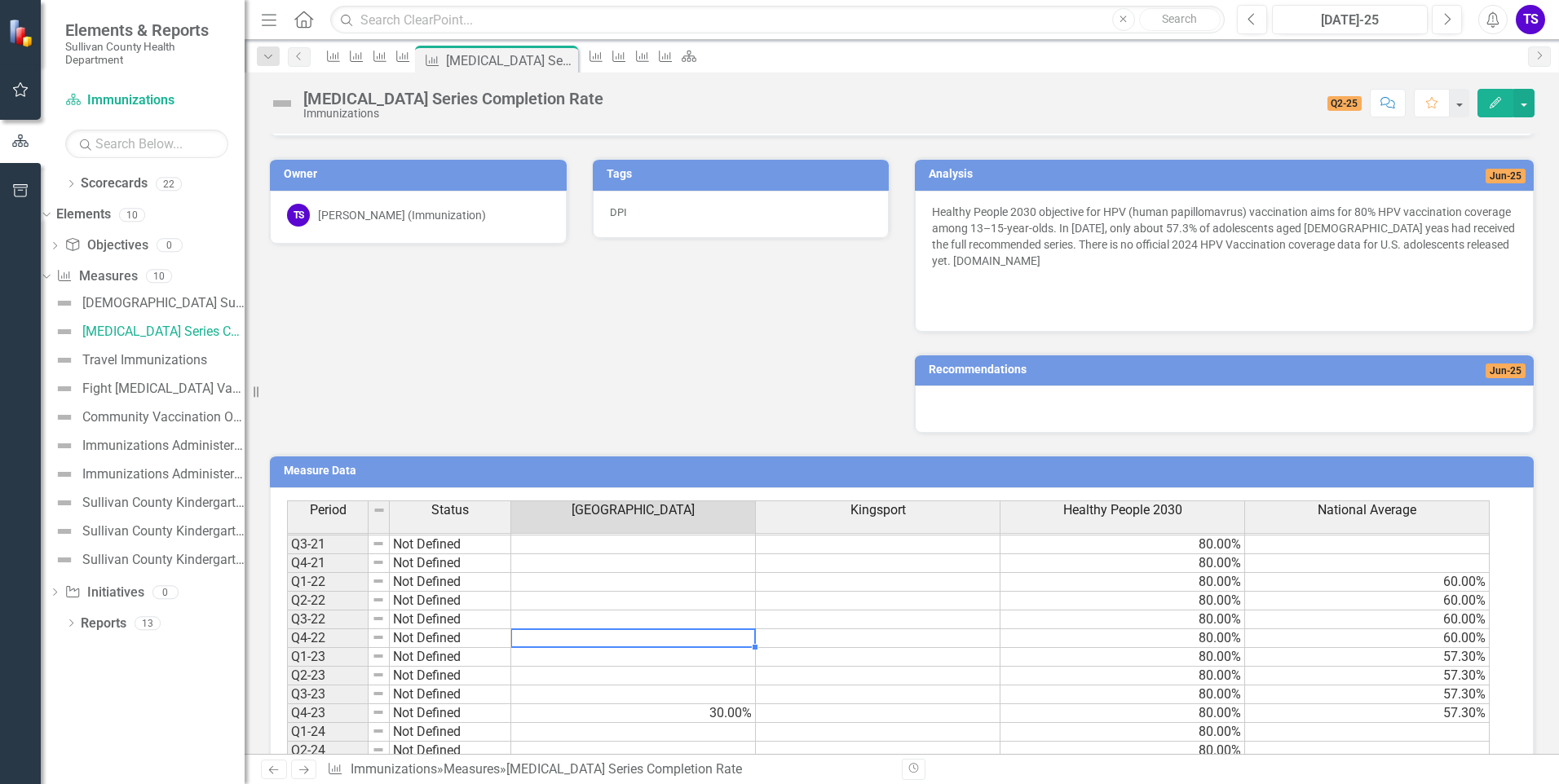
scroll to position [628, 0]
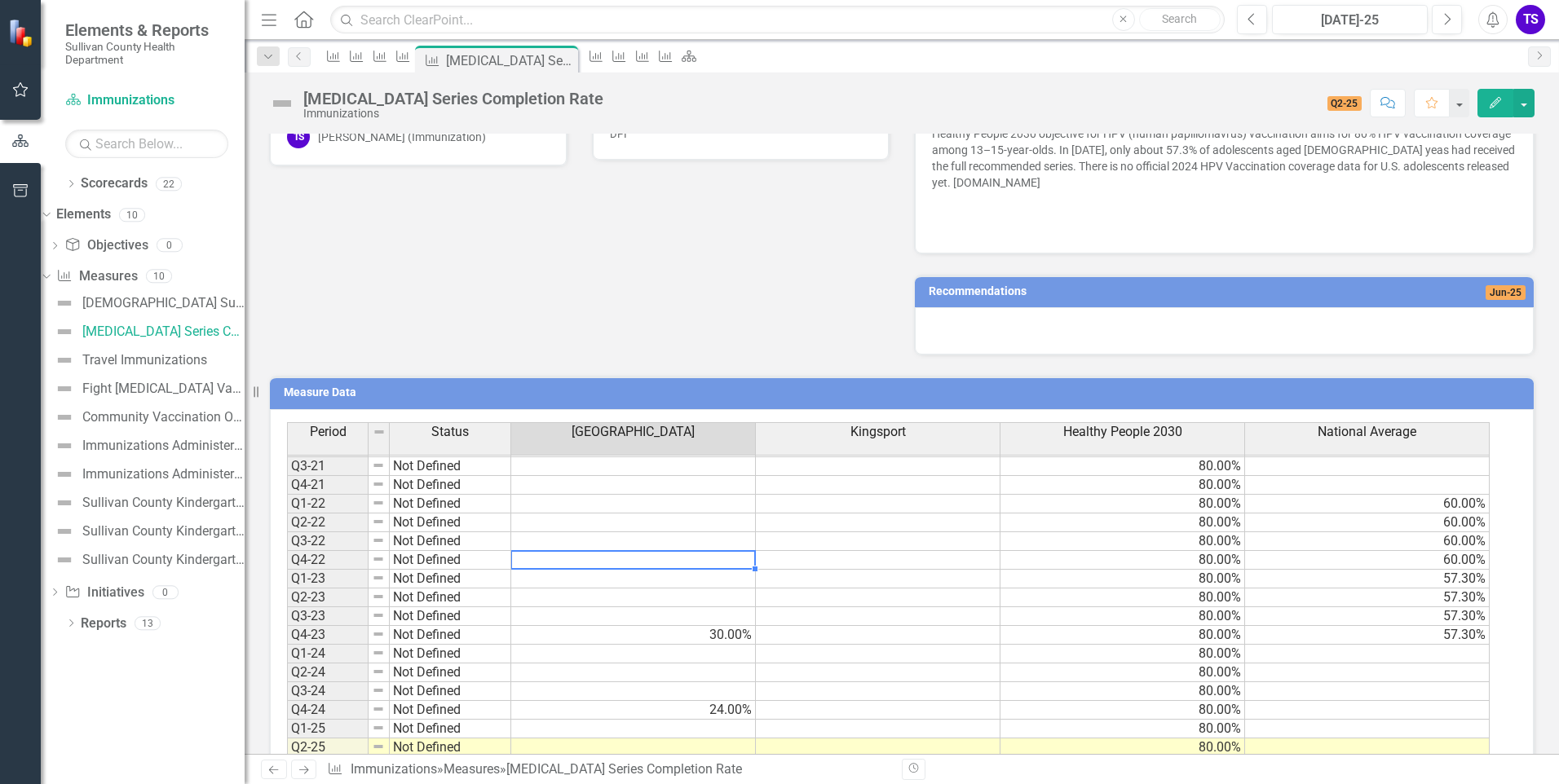
click at [588, 559] on td at bounding box center [633, 559] width 245 height 18
type textarea "46"
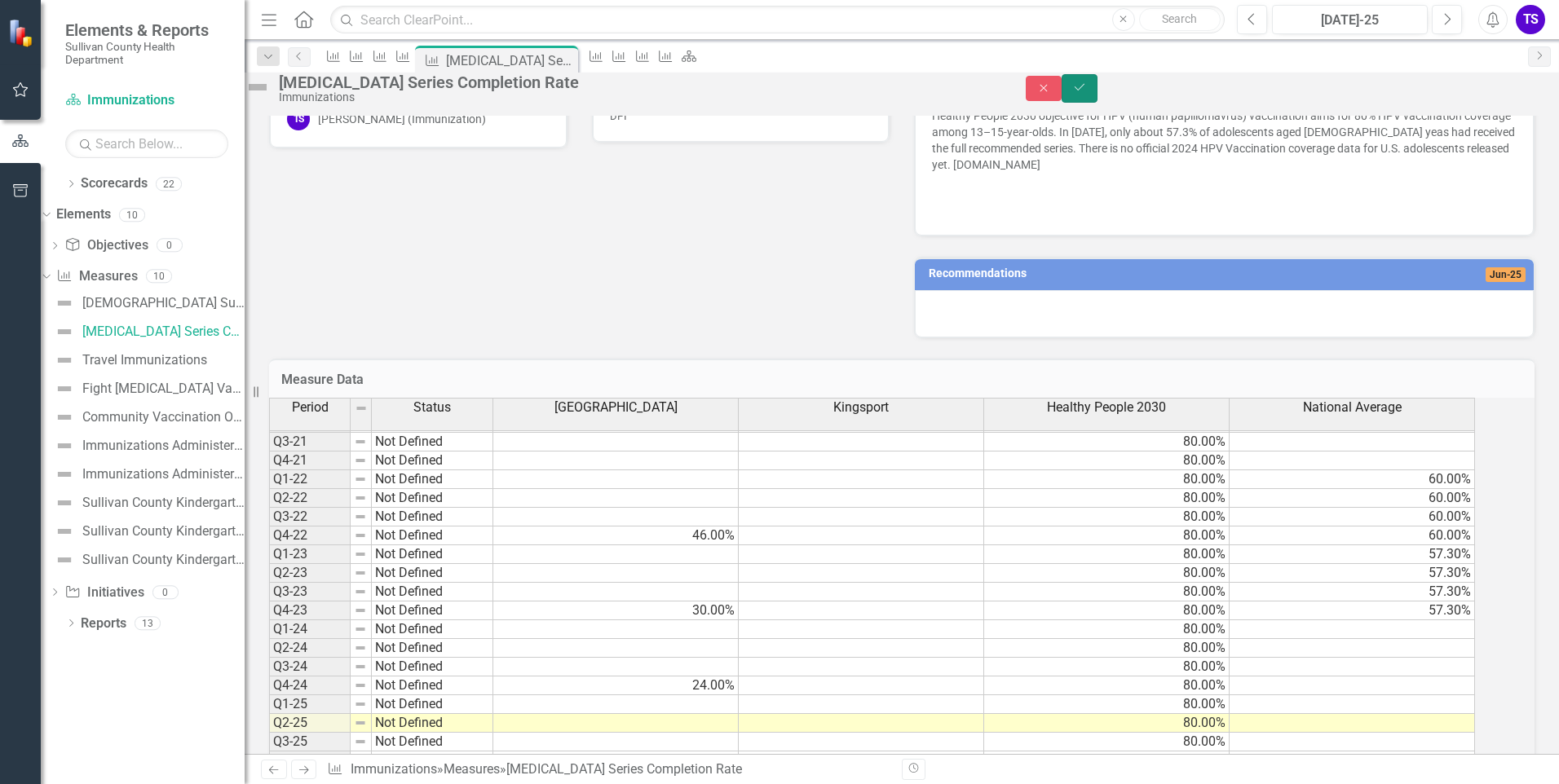
click at [1087, 93] on icon "Save" at bounding box center [1079, 87] width 15 height 11
